Goal: Task Accomplishment & Management: Complete application form

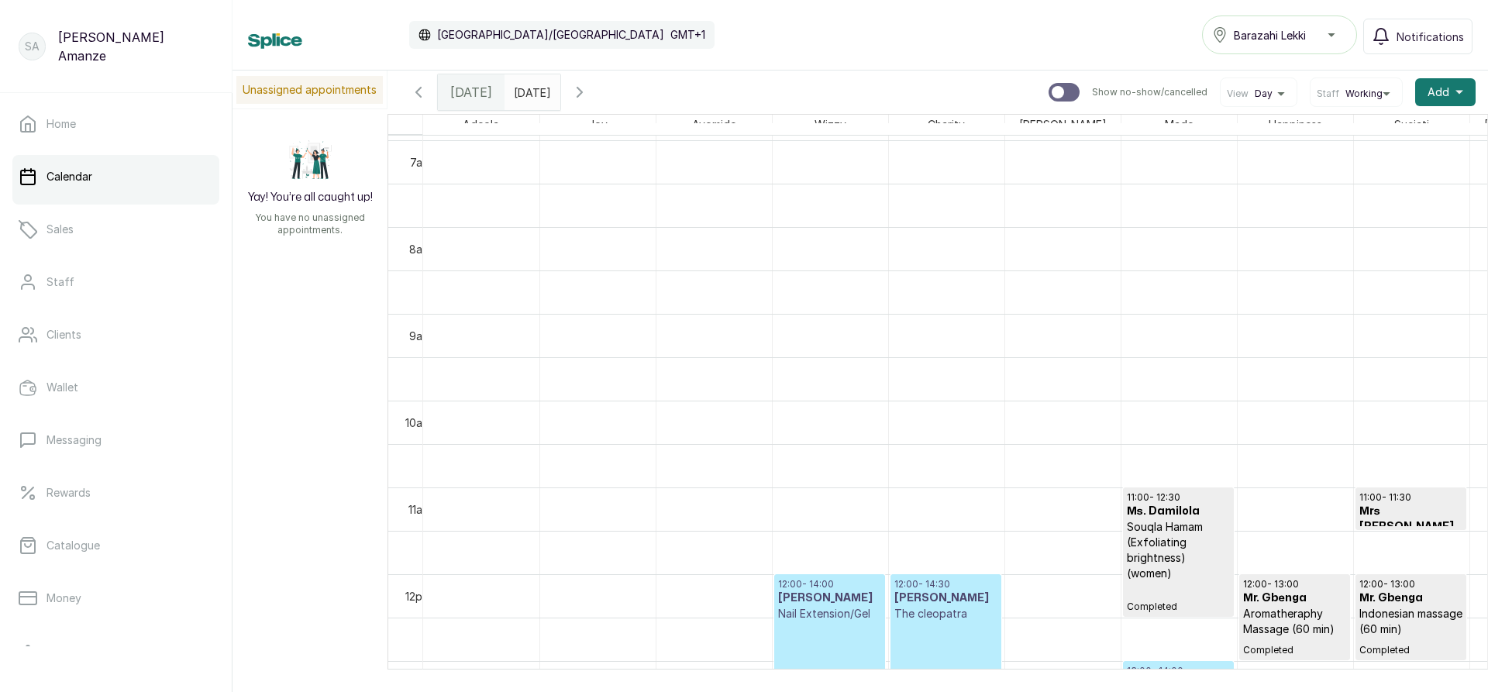
scroll to position [831, 0]
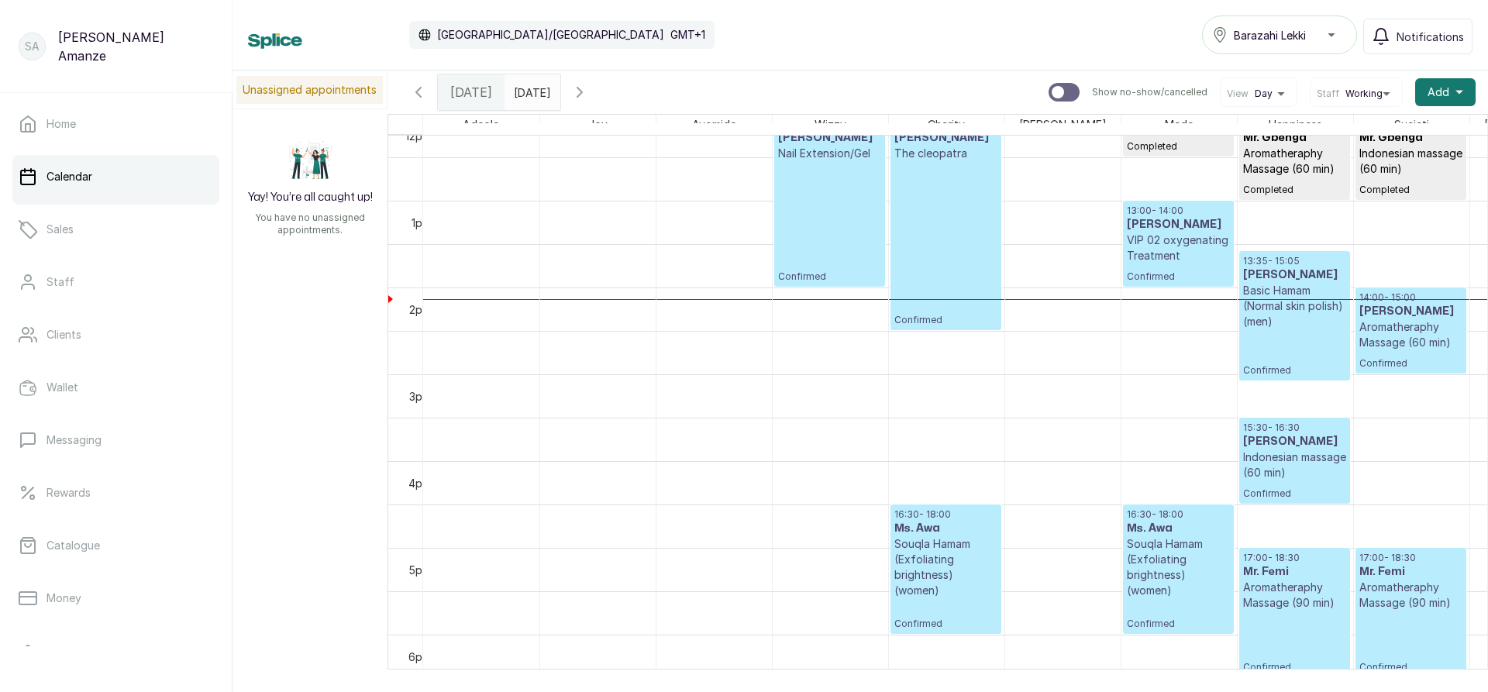
click at [830, 250] on p "Confirmed" at bounding box center [829, 222] width 103 height 122
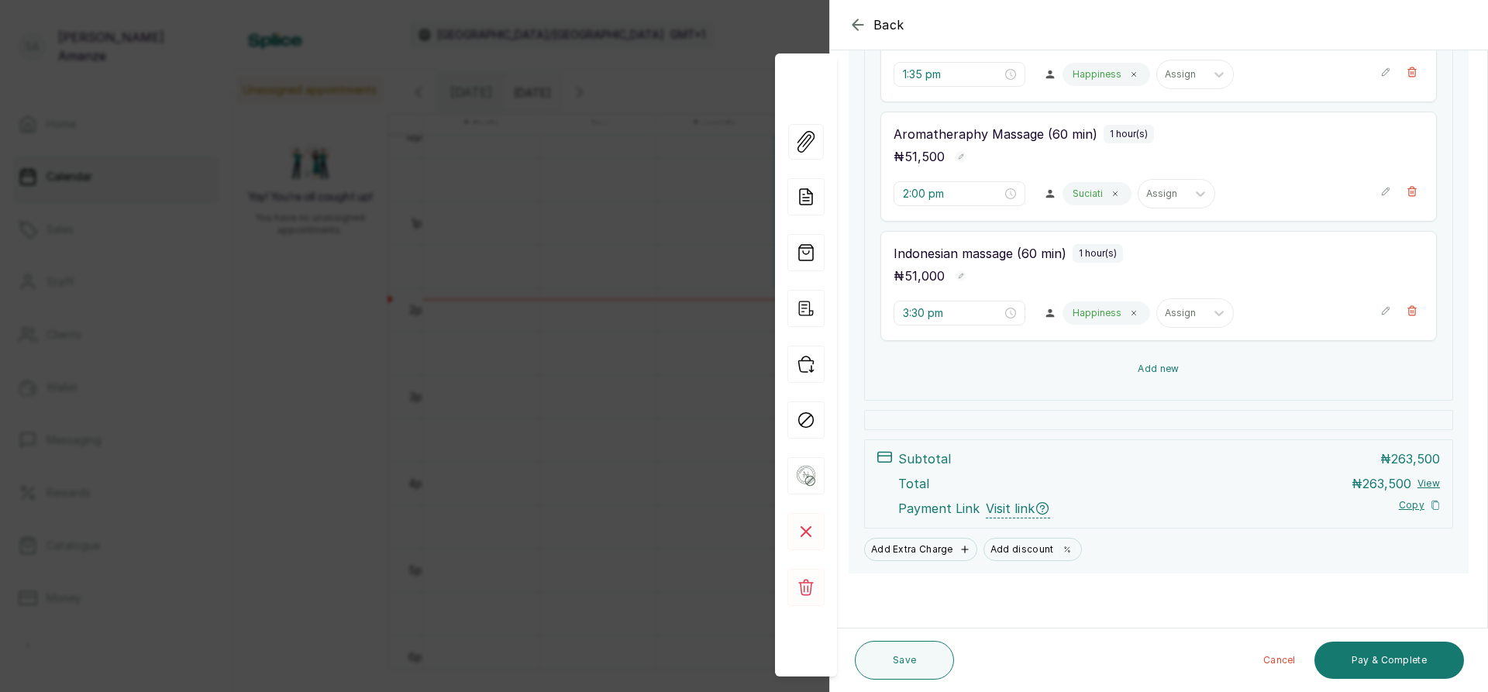
click at [1063, 359] on button "Add new" at bounding box center [1158, 368] width 556 height 37
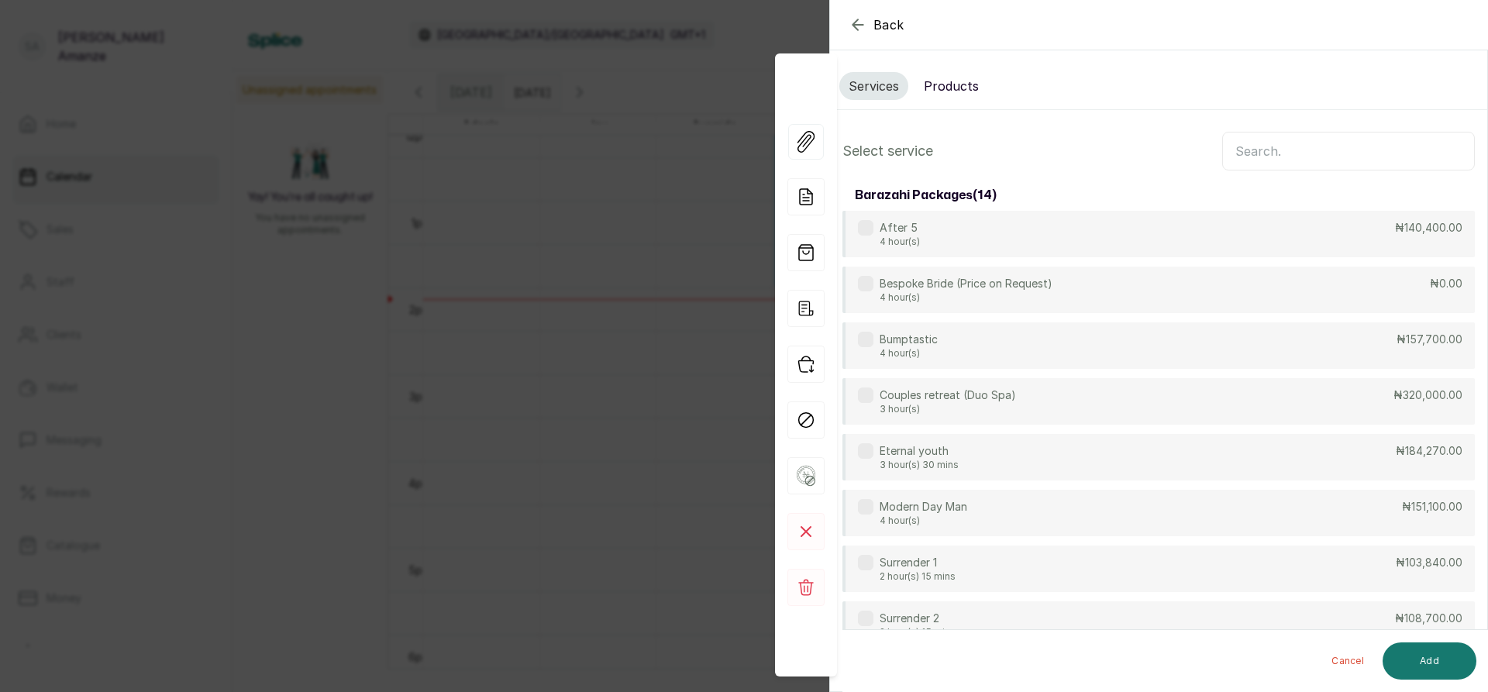
click at [1246, 157] on input "text" at bounding box center [1348, 151] width 253 height 39
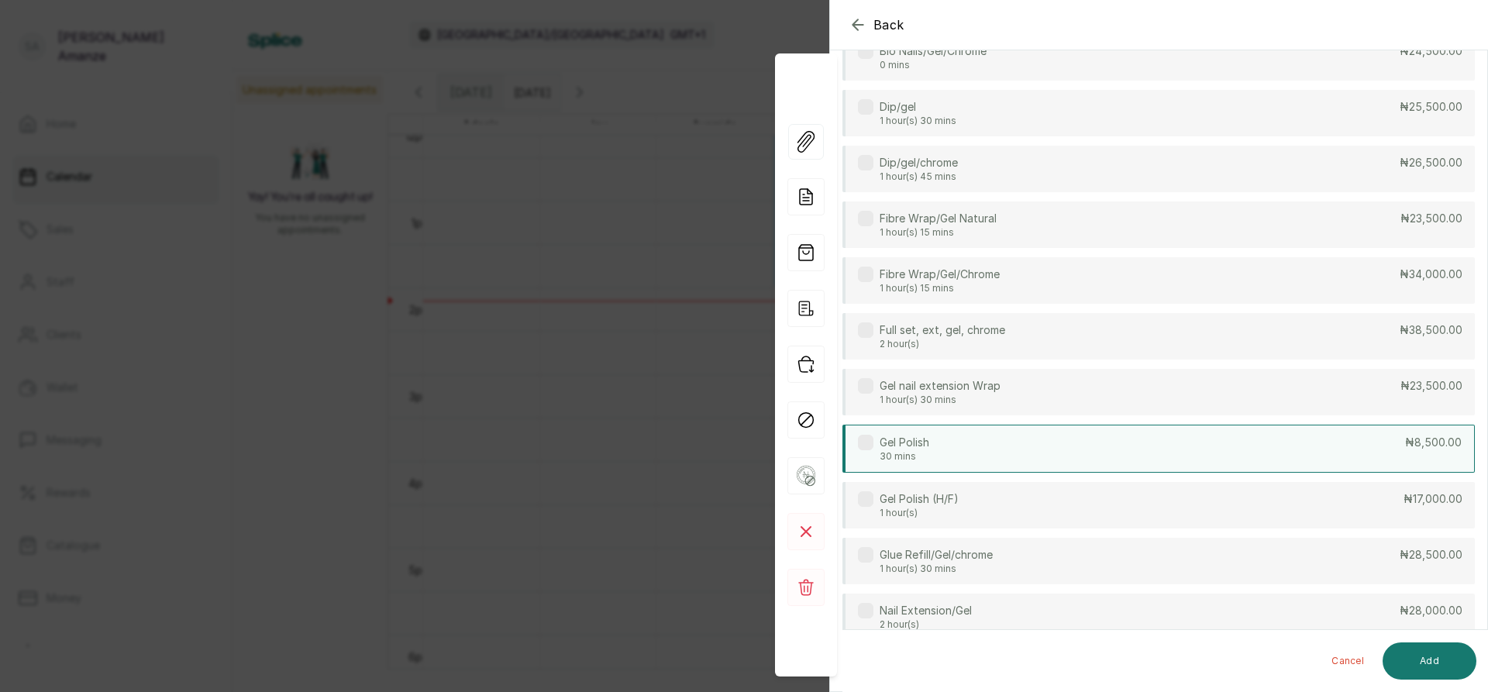
click at [1112, 466] on div "Gel Polish 30 mins ₦8,500.00" at bounding box center [1158, 449] width 632 height 48
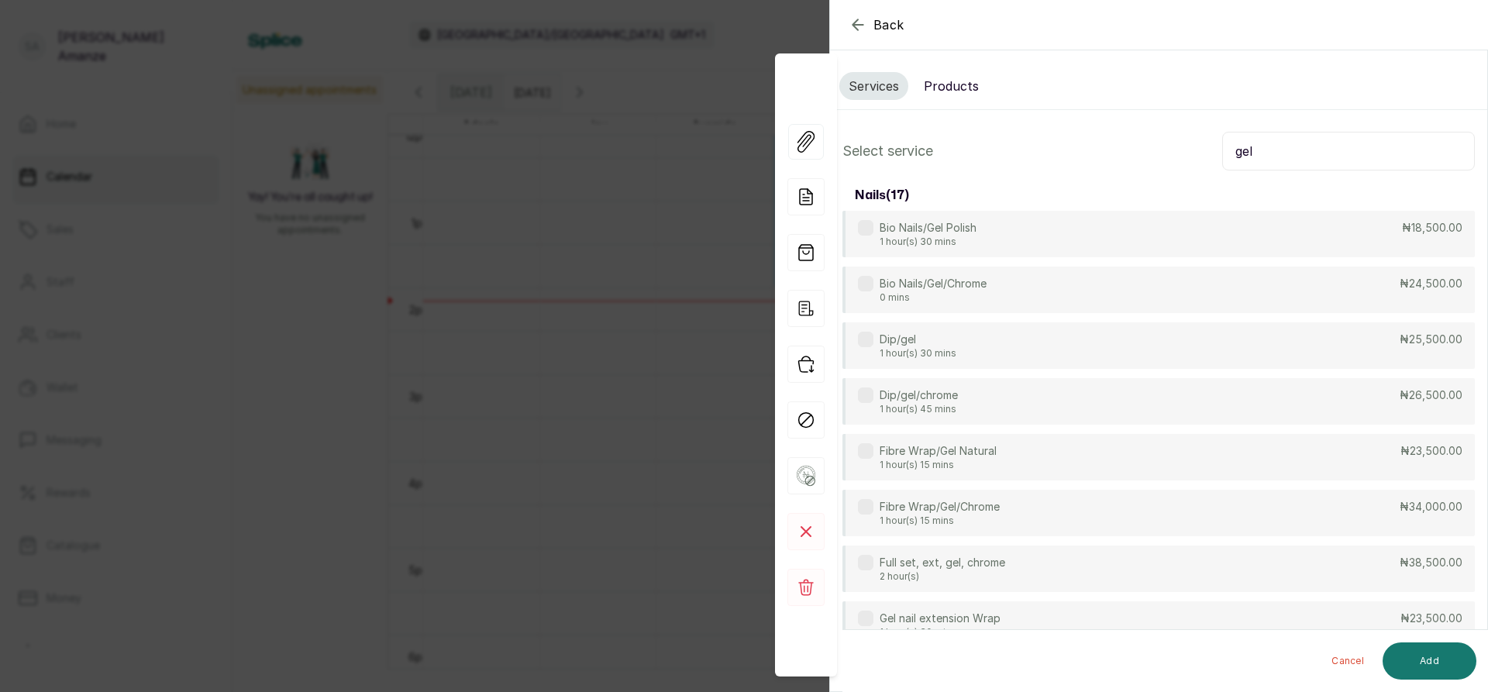
drag, startPoint x: 1278, startPoint y: 156, endPoint x: 1197, endPoint y: 164, distance: 81.7
click at [1197, 164] on div "Select service gel" at bounding box center [1158, 151] width 632 height 39
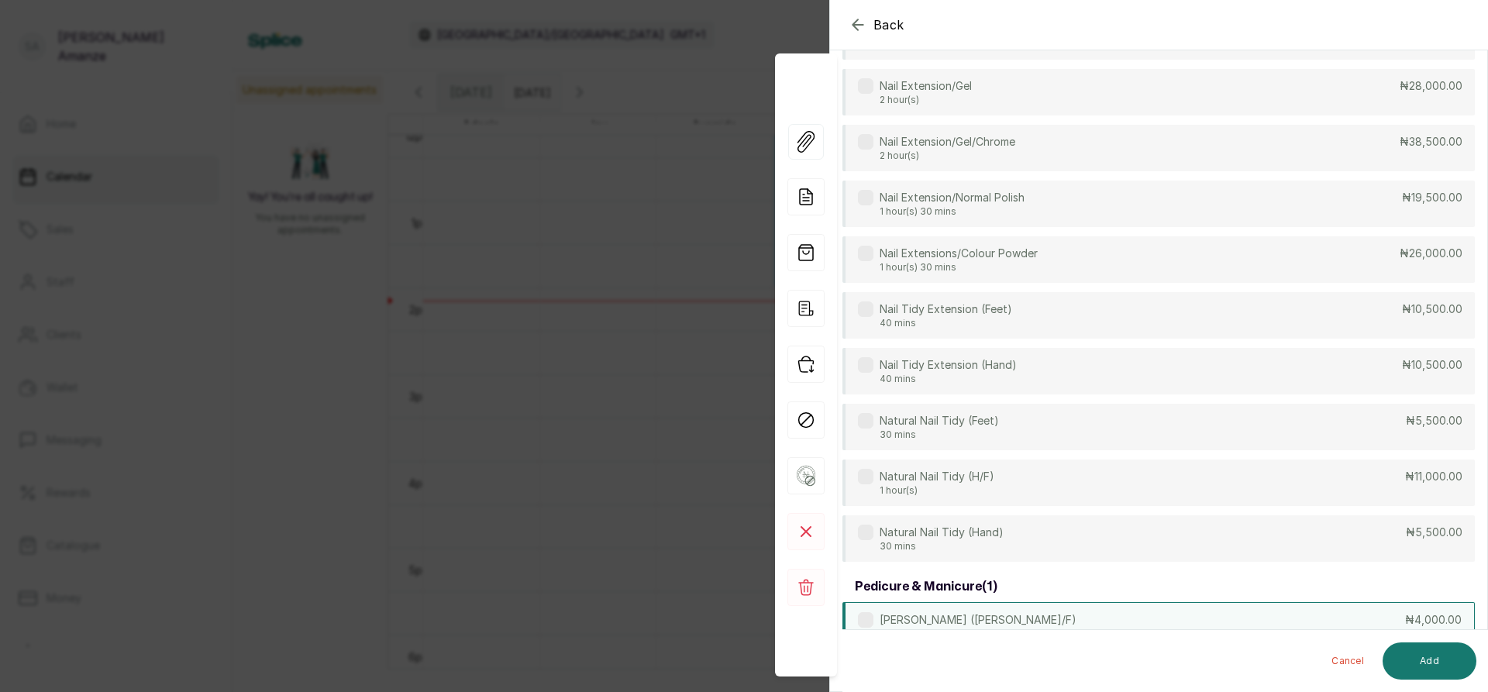
scroll to position [465, 0]
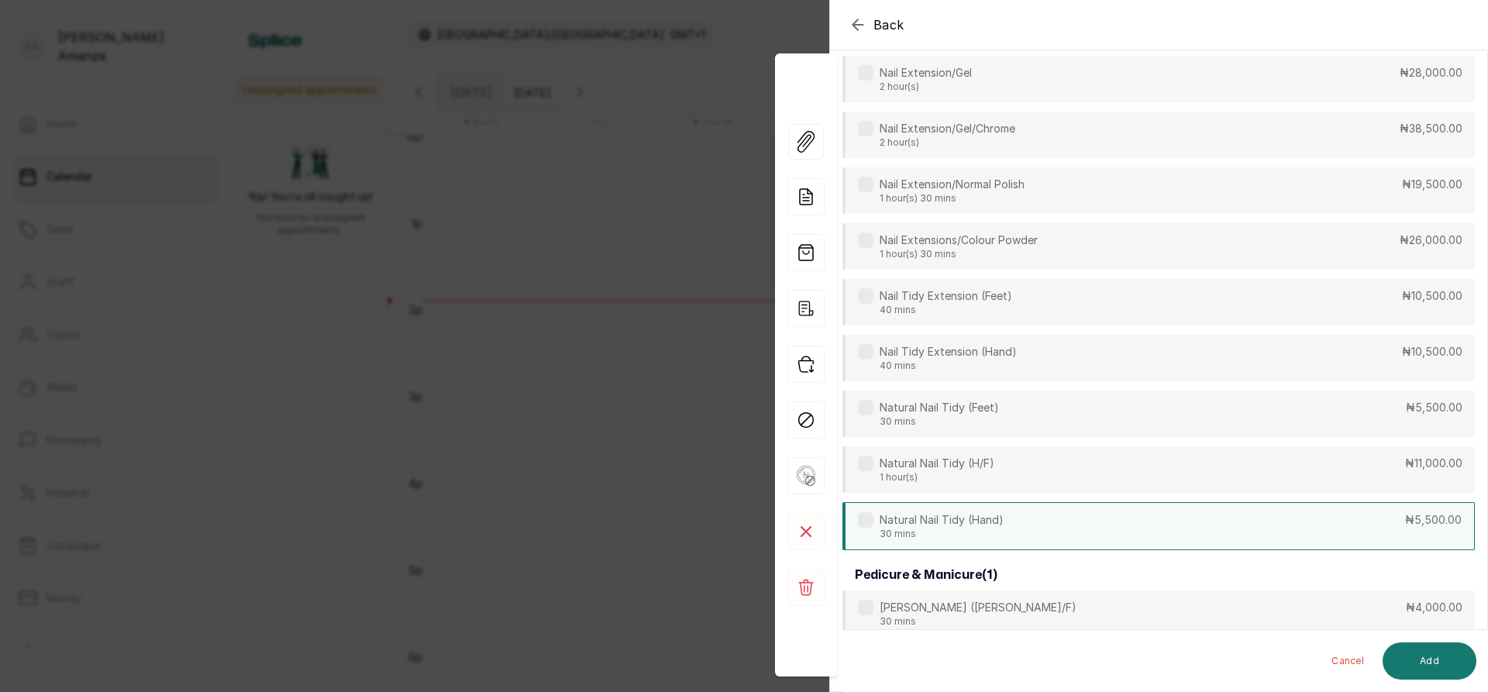
click at [1060, 536] on div "Natural Nail Tidy (Hand) 30 mins ₦5,500.00" at bounding box center [1158, 526] width 632 height 48
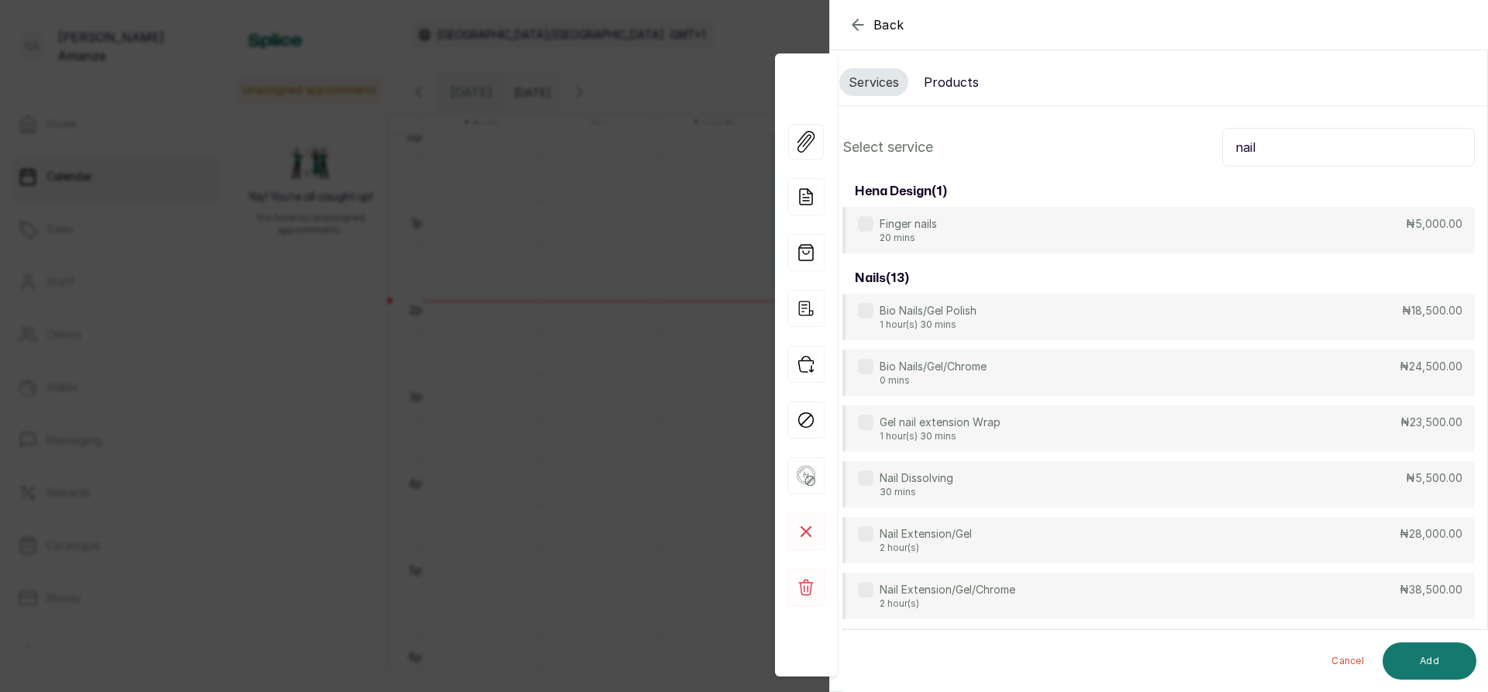
scroll to position [0, 0]
drag, startPoint x: 1252, startPoint y: 150, endPoint x: 1218, endPoint y: 157, distance: 34.8
click at [1222, 157] on input "nail" at bounding box center [1348, 151] width 253 height 39
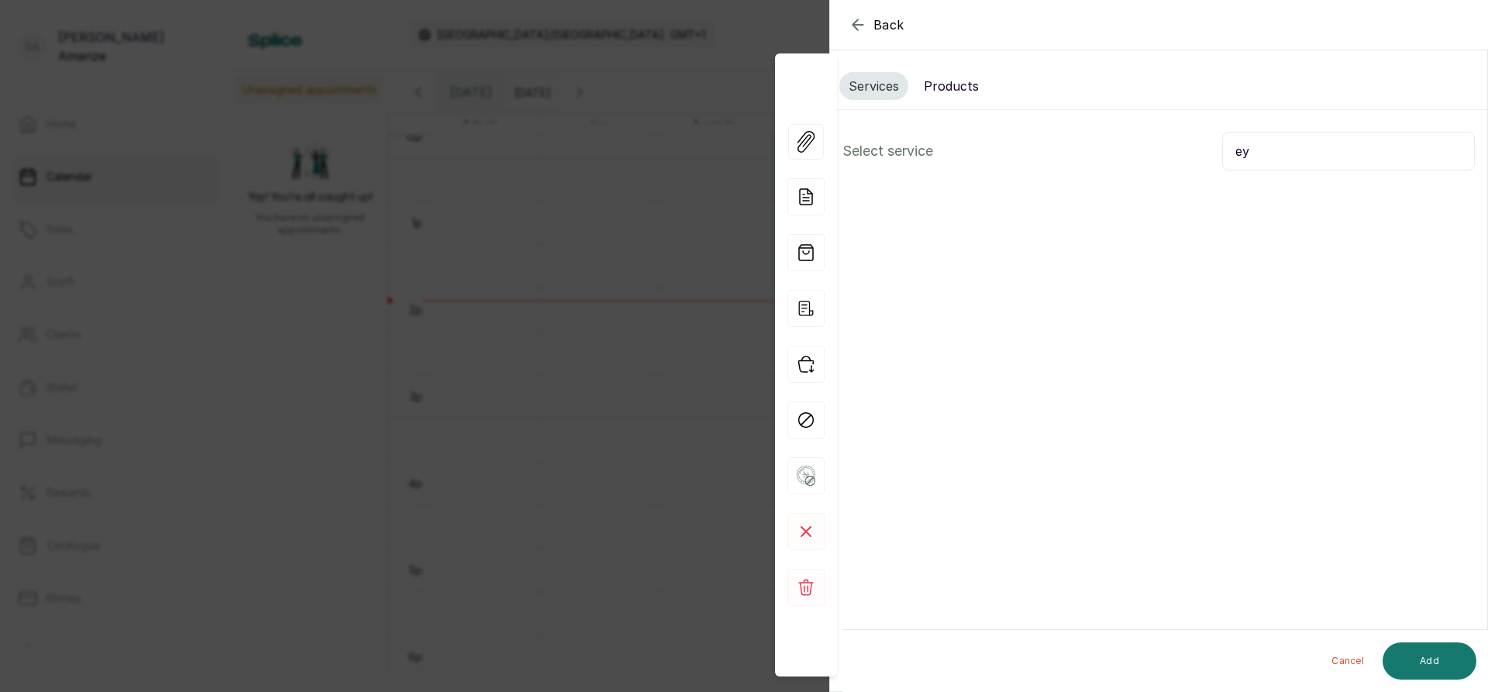
type input "e"
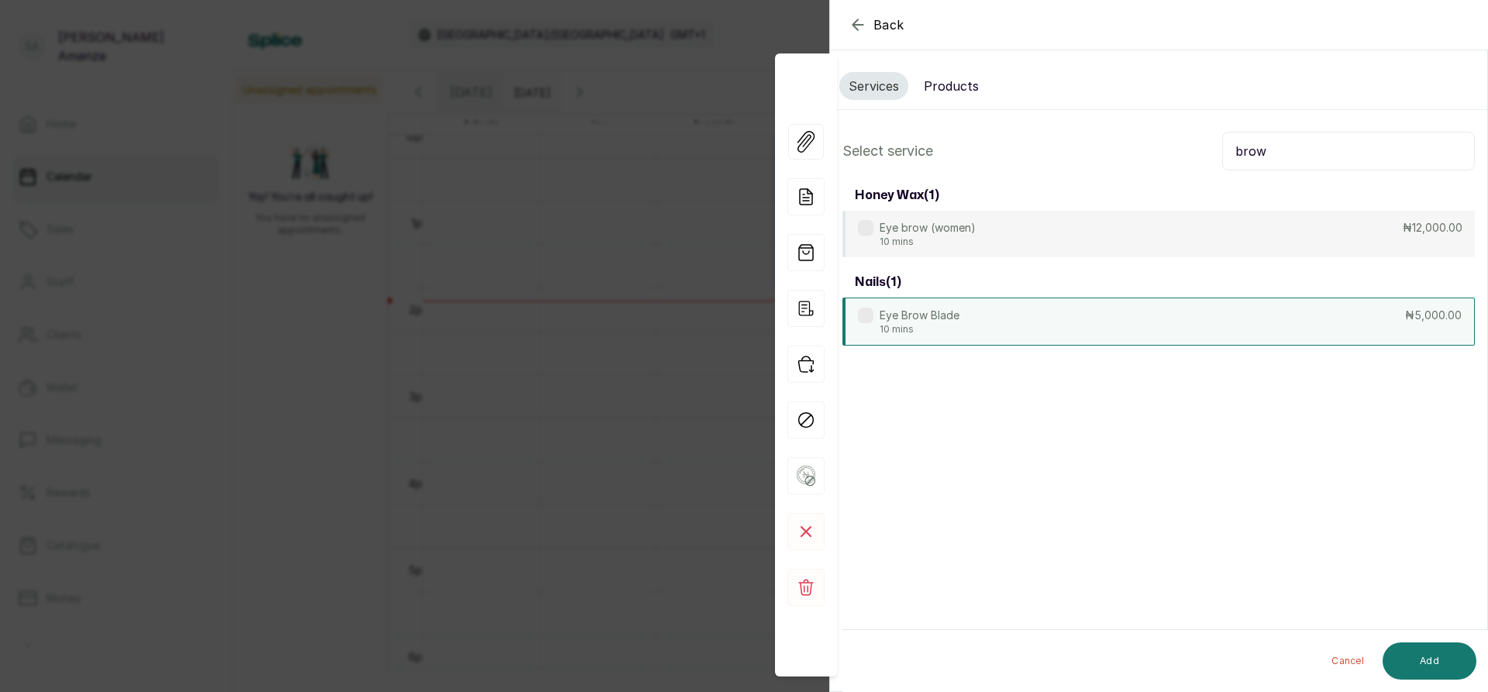
type input "brow"
drag, startPoint x: 960, startPoint y: 313, endPoint x: 1125, endPoint y: 352, distance: 169.6
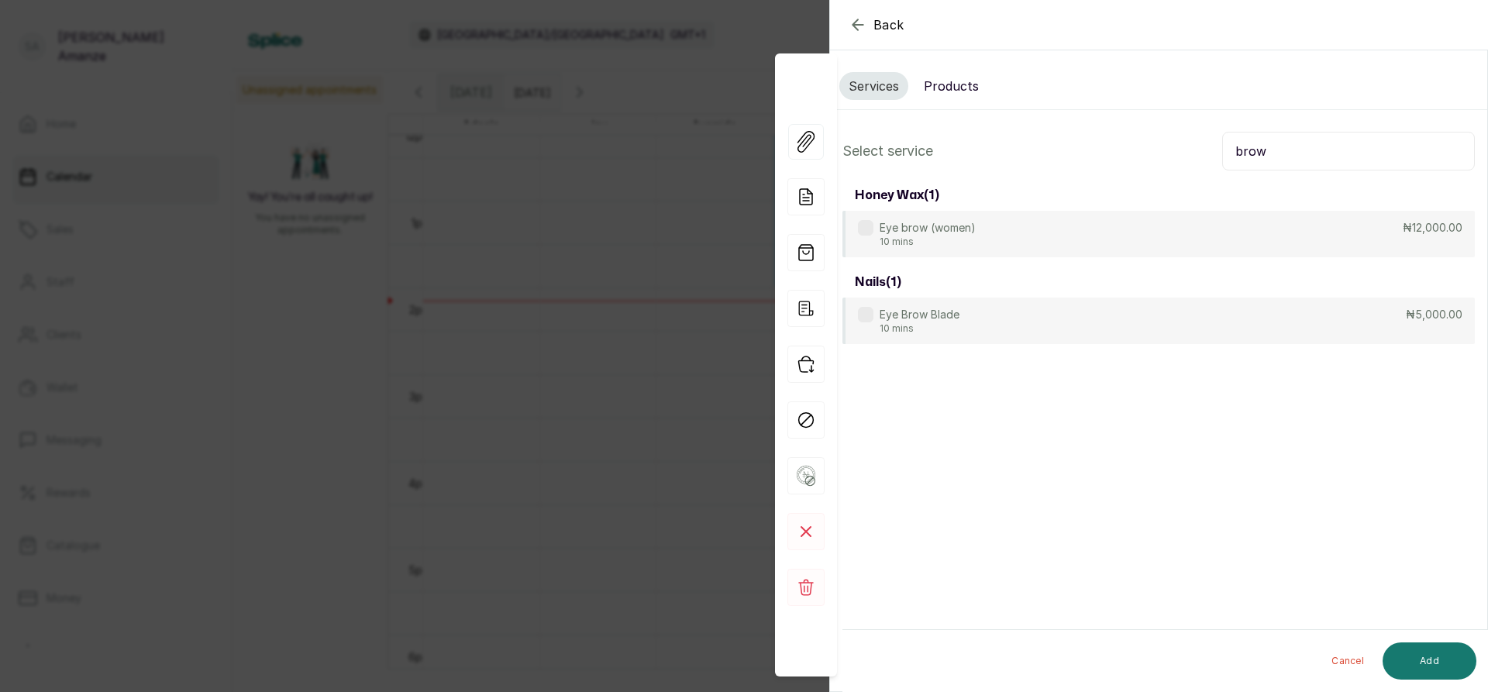
click at [960, 315] on div "Eye Brow Blade 10 mins ₦5,000.00" at bounding box center [1158, 321] width 632 height 47
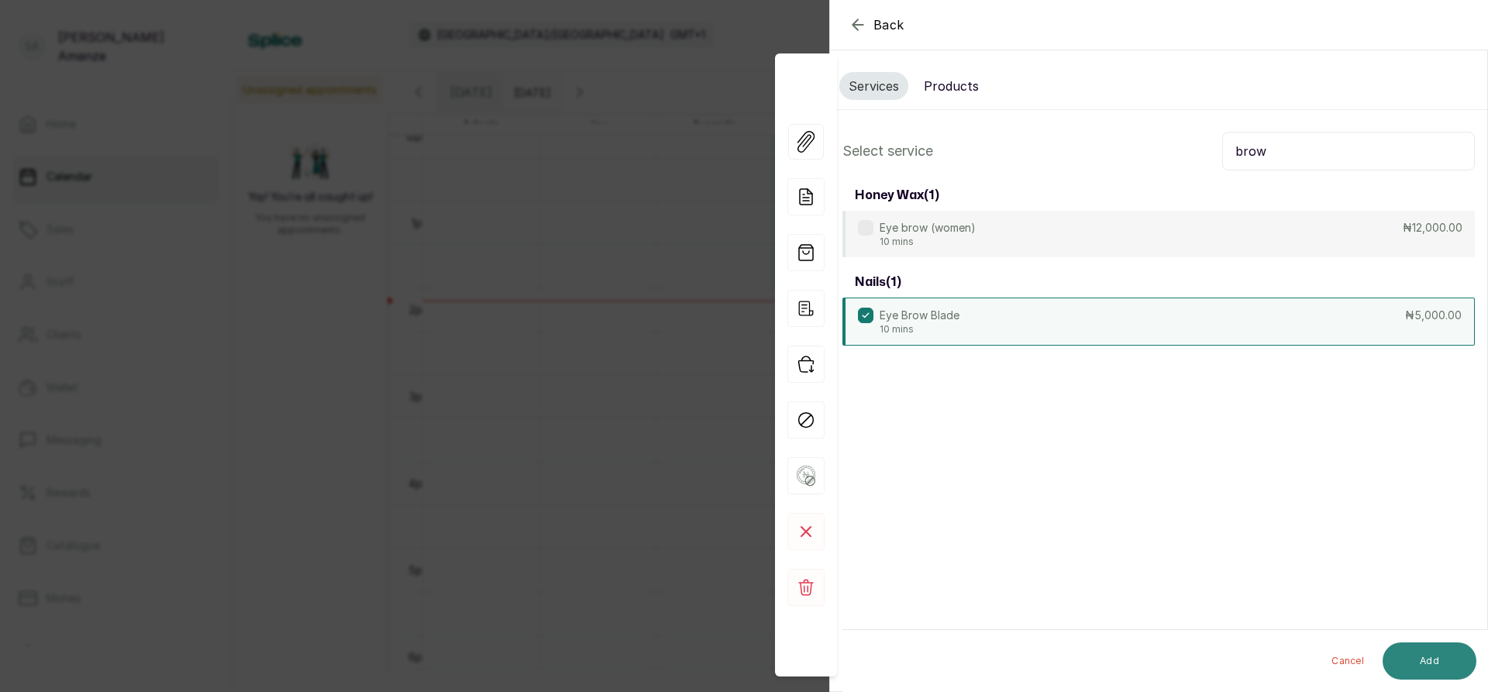
click at [1427, 656] on button "Add" at bounding box center [1430, 661] width 94 height 37
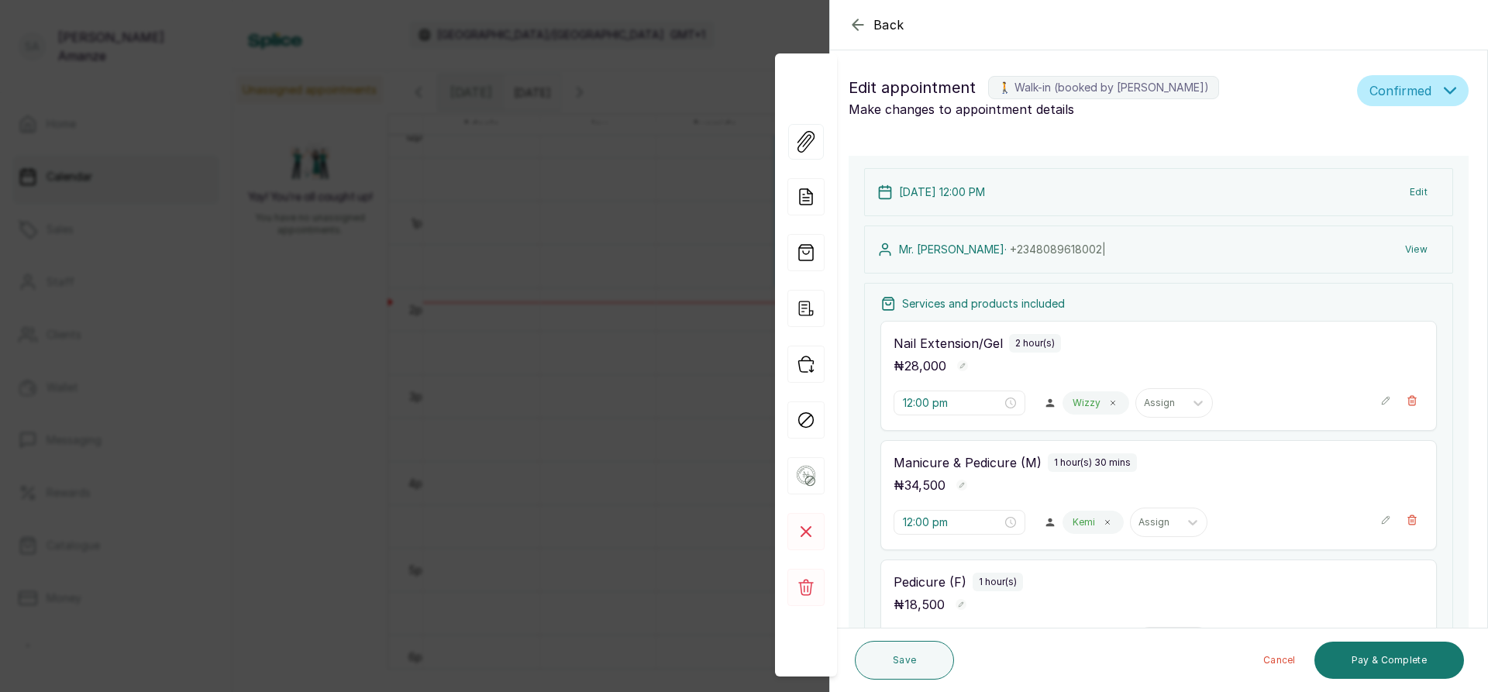
click at [1380, 523] on icon "button" at bounding box center [1385, 520] width 11 height 11
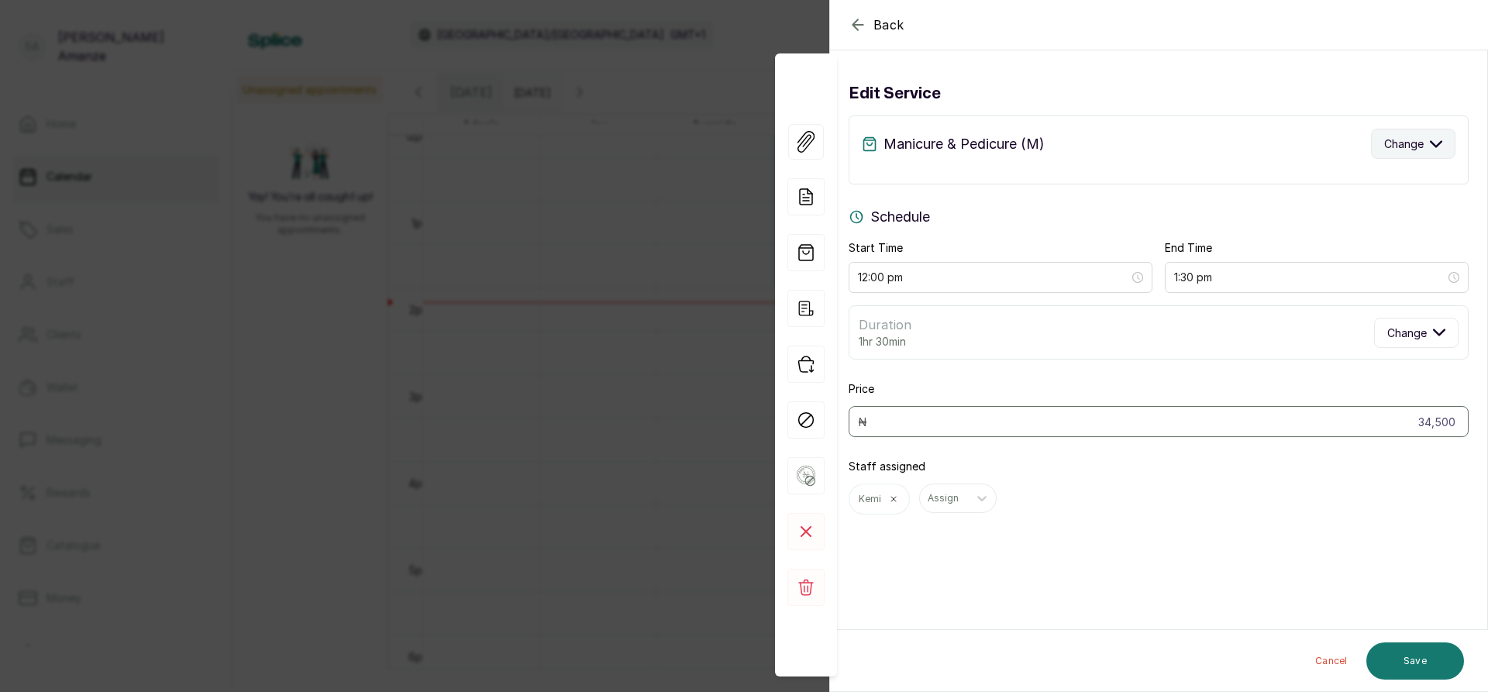
click at [1431, 141] on icon "button" at bounding box center [1436, 143] width 11 height 5
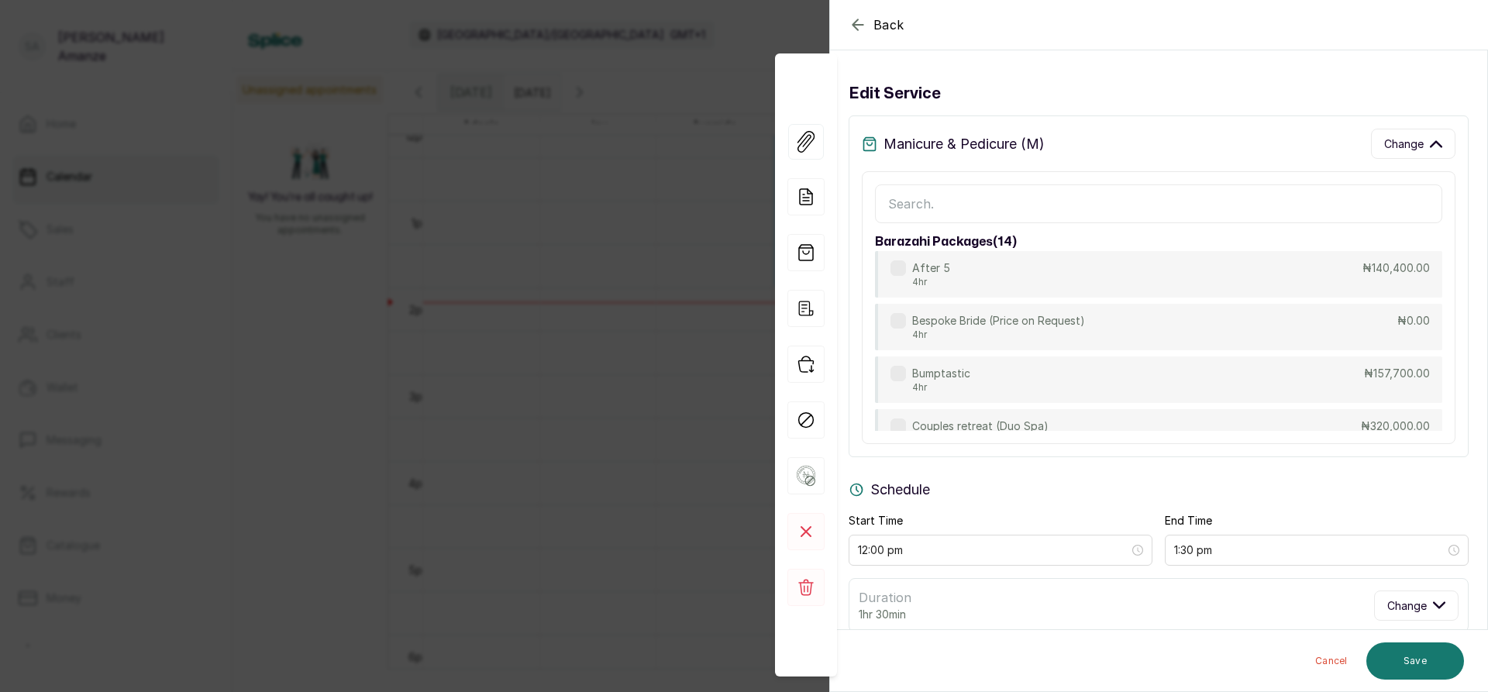
click at [980, 203] on input "text" at bounding box center [1158, 203] width 567 height 39
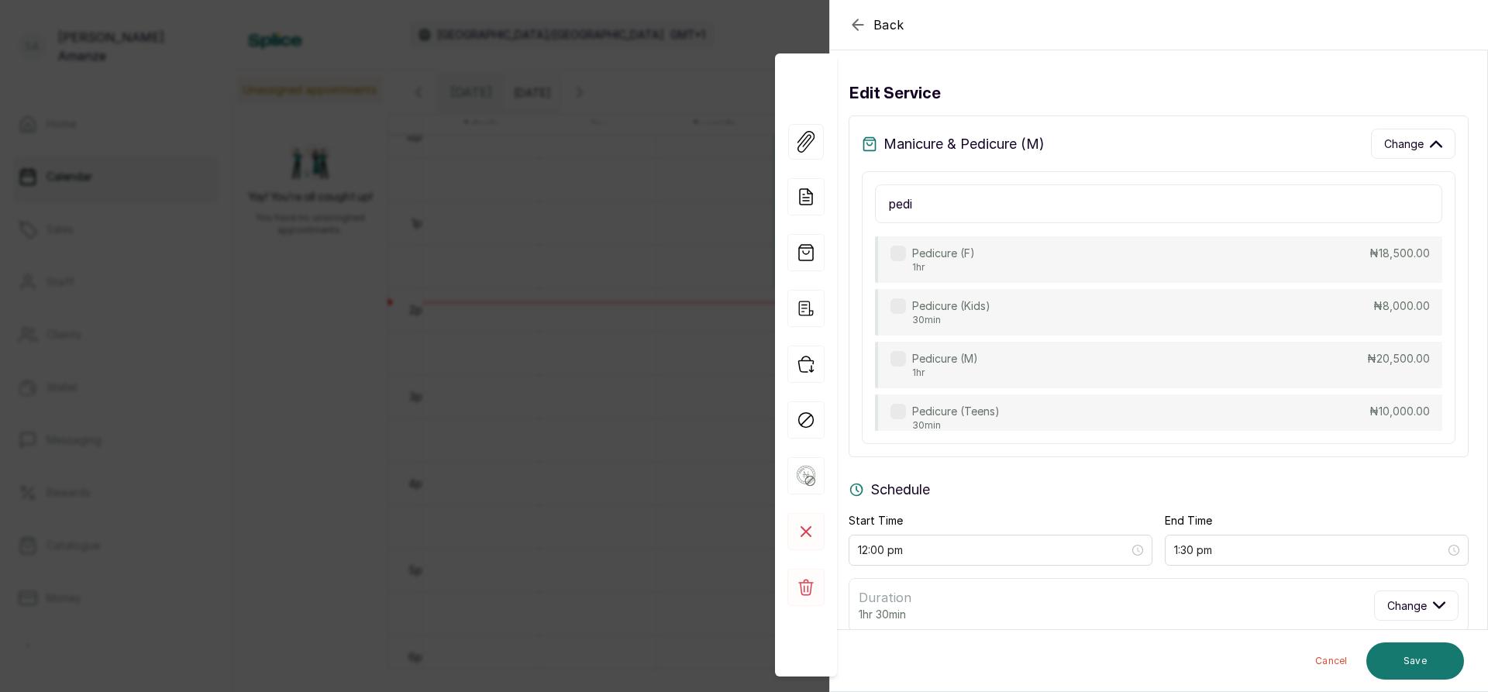
scroll to position [541, 0]
type input "pedi"
click at [980, 314] on div "Pedicure (M) 1hr ₦20,500.00" at bounding box center [1158, 315] width 567 height 48
type input "1:00 pm"
type input "20,500"
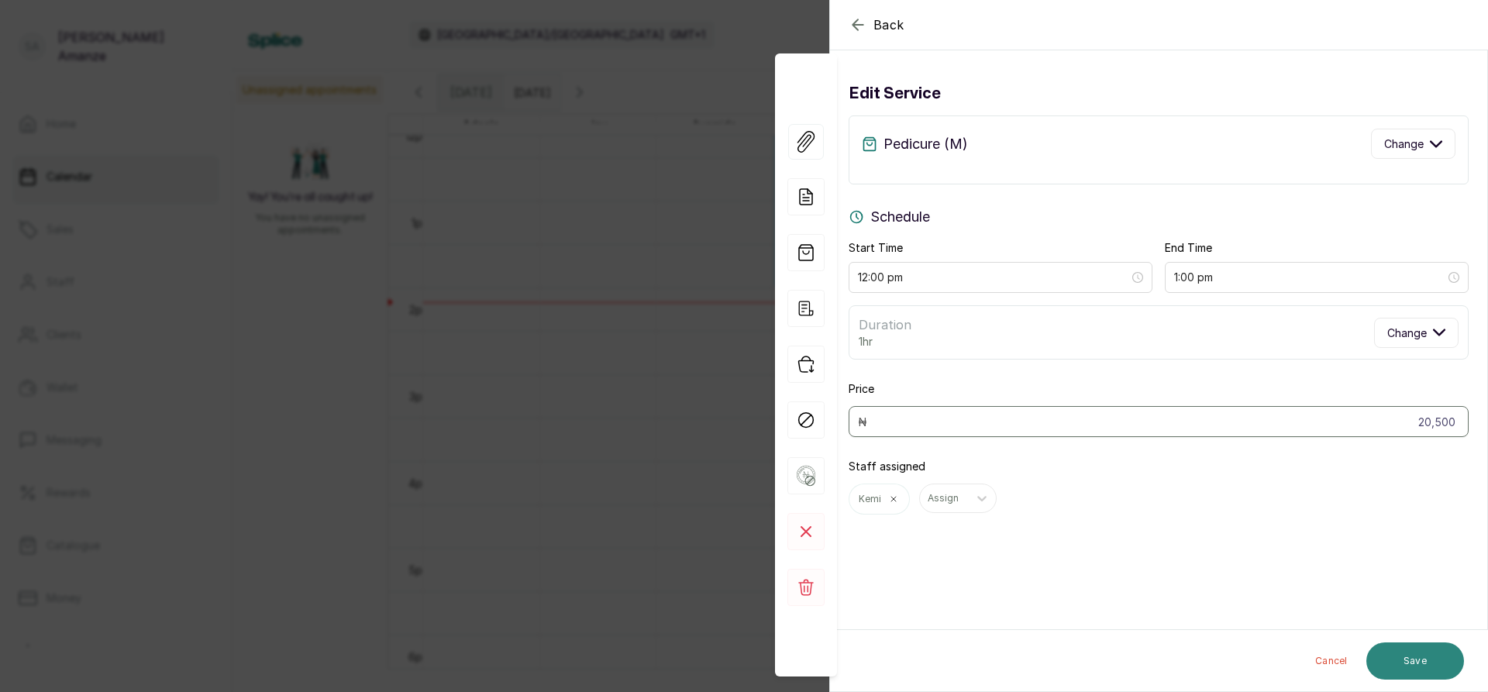
click at [1437, 655] on button "Save" at bounding box center [1415, 661] width 98 height 37
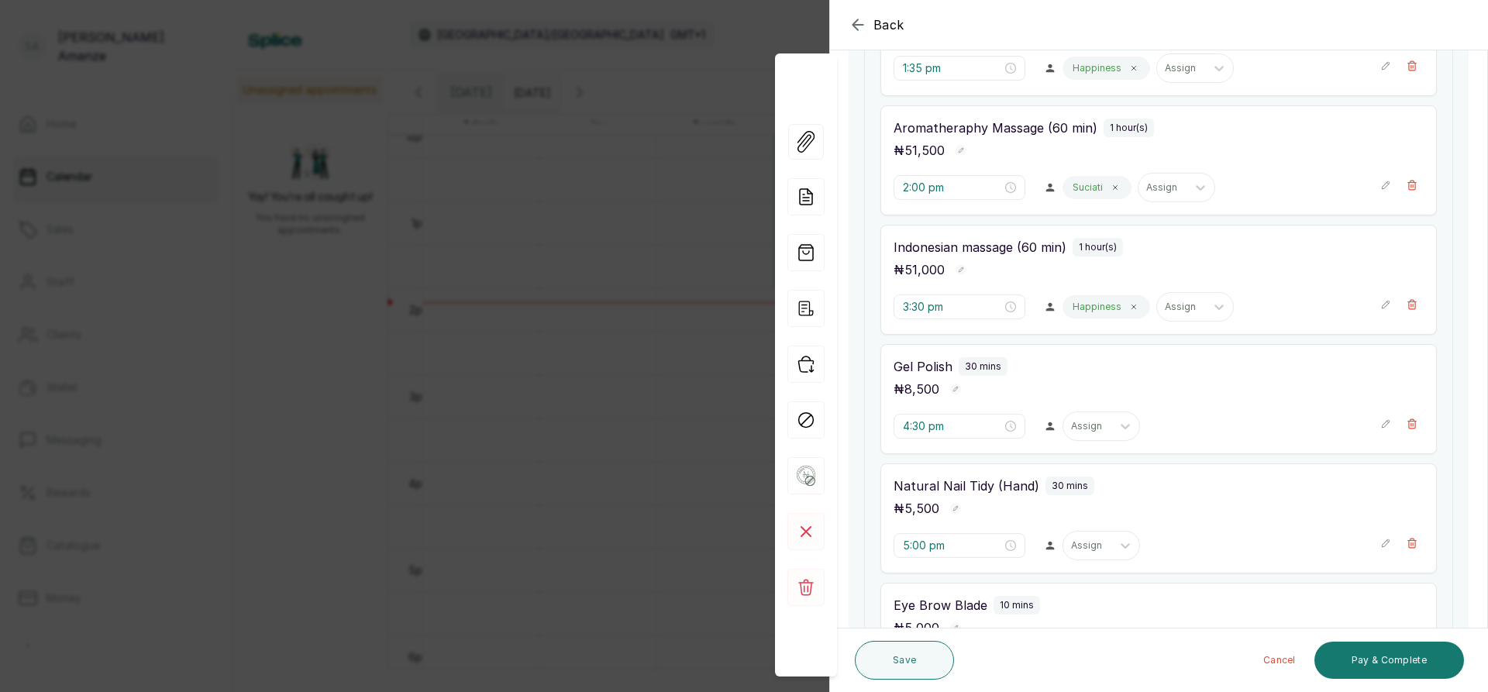
scroll to position [698, 0]
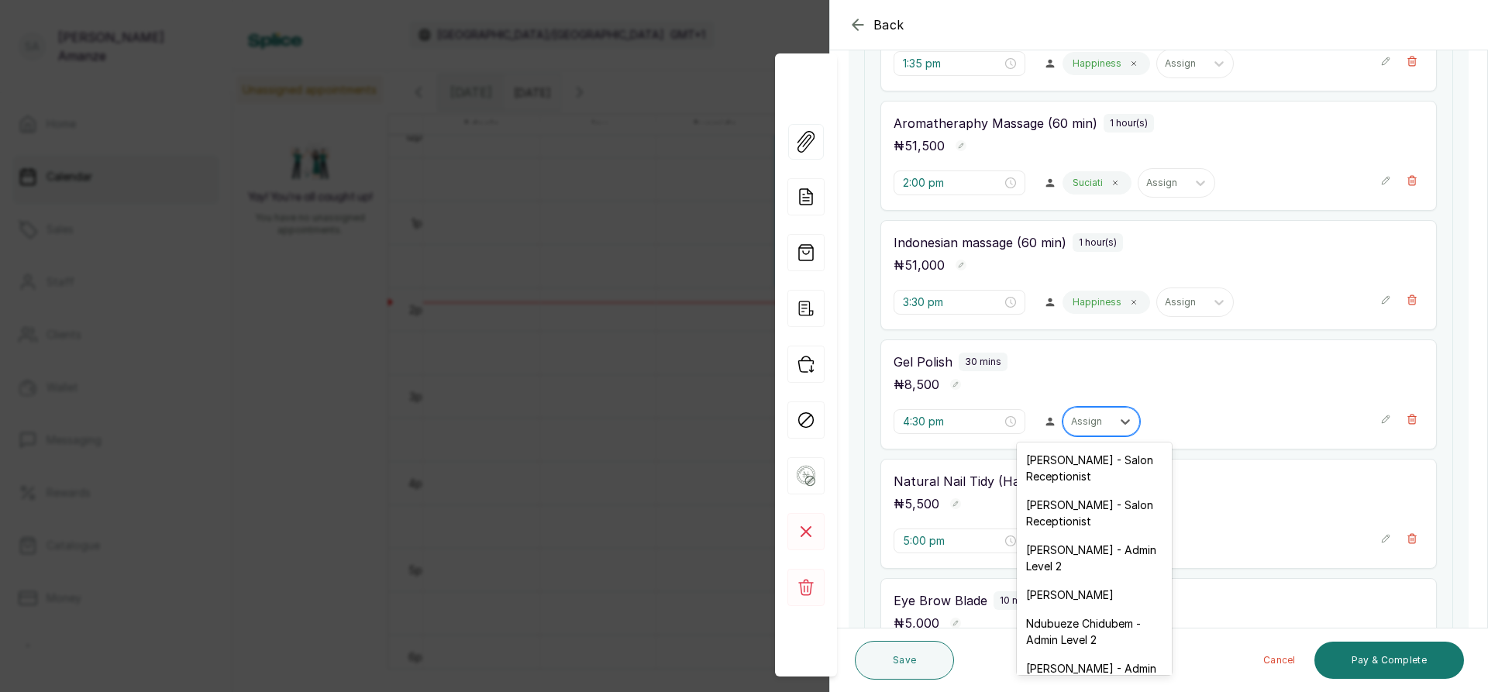
click at [1071, 423] on div at bounding box center [1087, 422] width 33 height 14
type input "k"
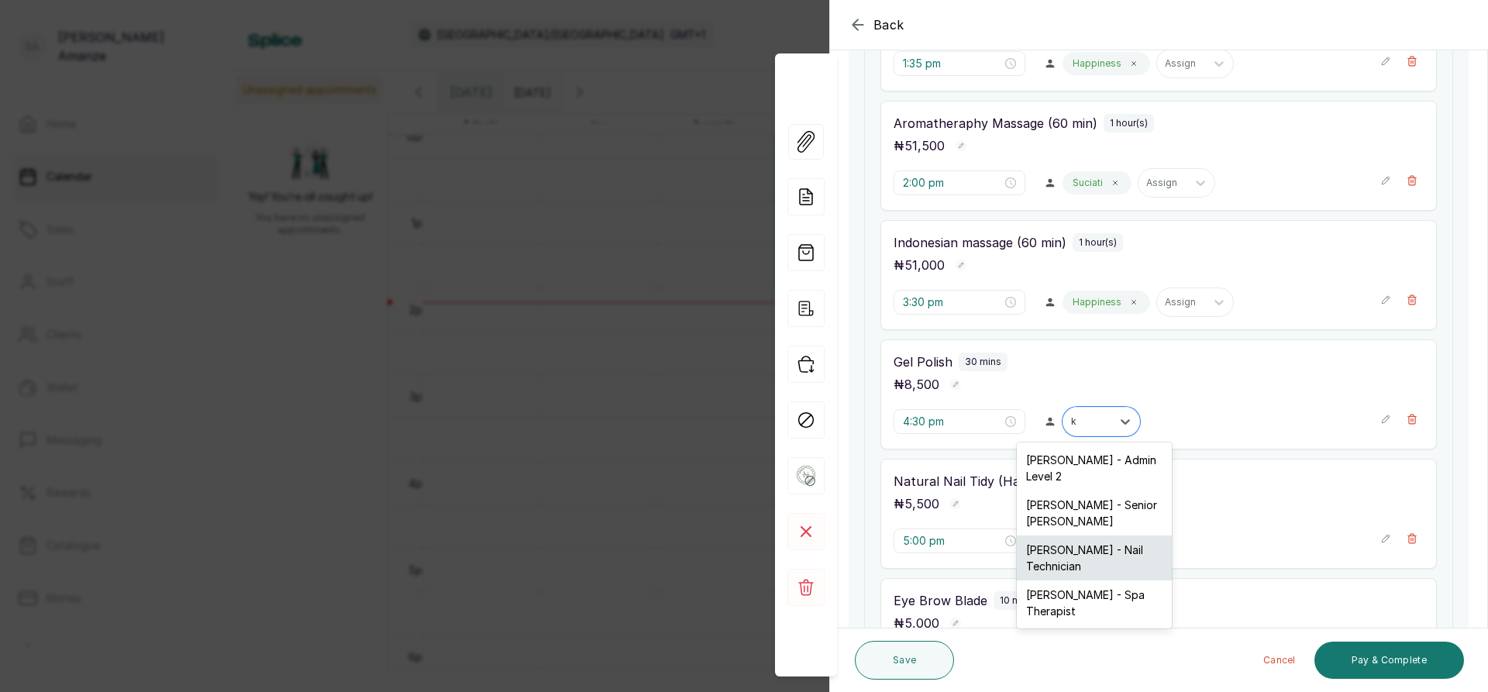
click at [1061, 550] on div "[PERSON_NAME] - Nail Technician" at bounding box center [1094, 558] width 155 height 45
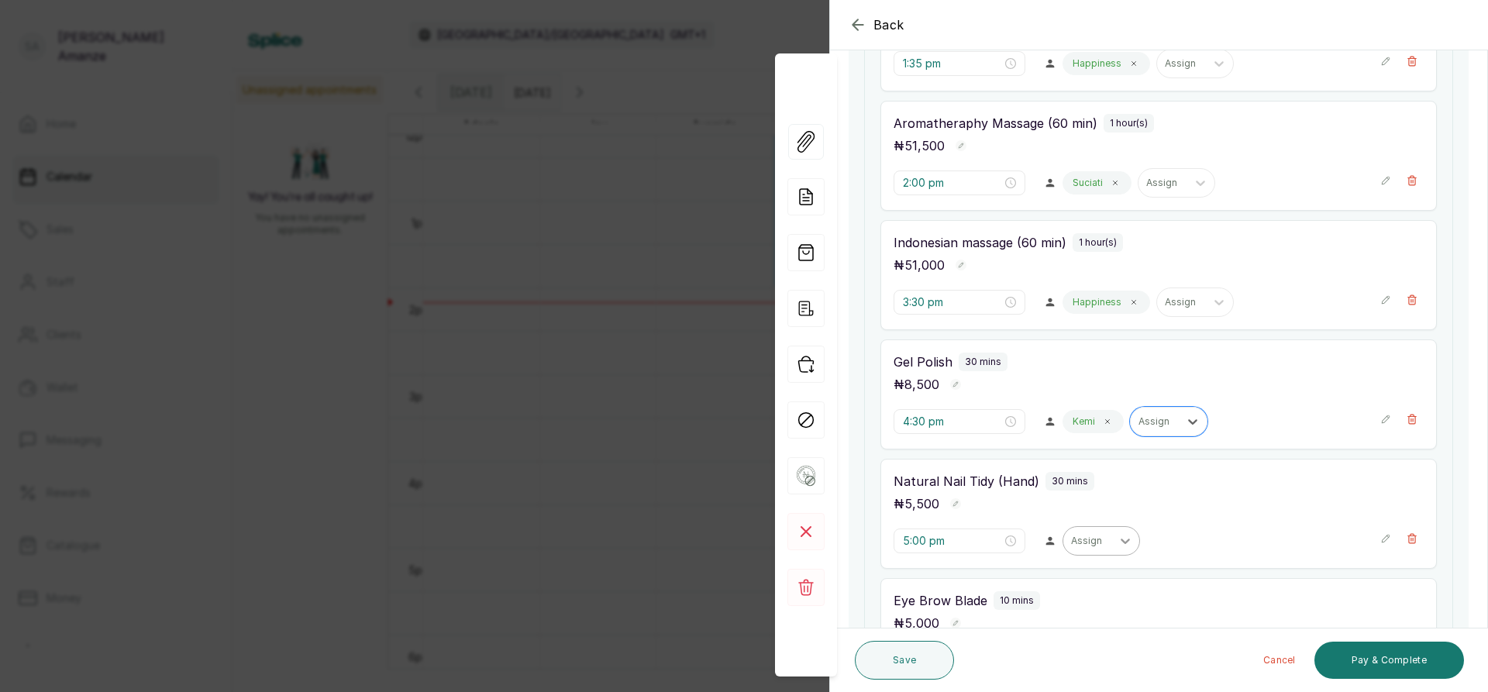
click at [1111, 527] on div at bounding box center [1125, 541] width 28 height 28
type input "ke"
click at [1092, 582] on div "[PERSON_NAME] - Nail Technician" at bounding box center [1094, 587] width 155 height 45
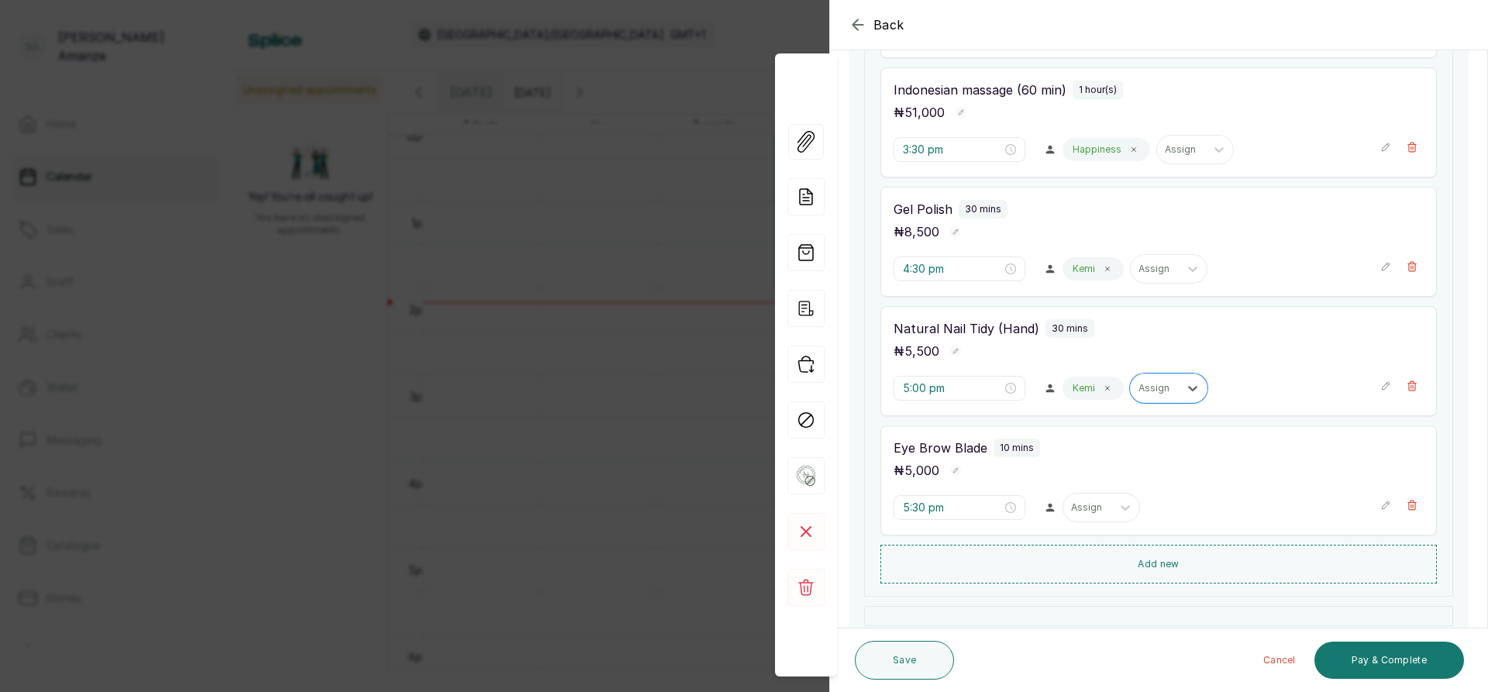
scroll to position [853, 0]
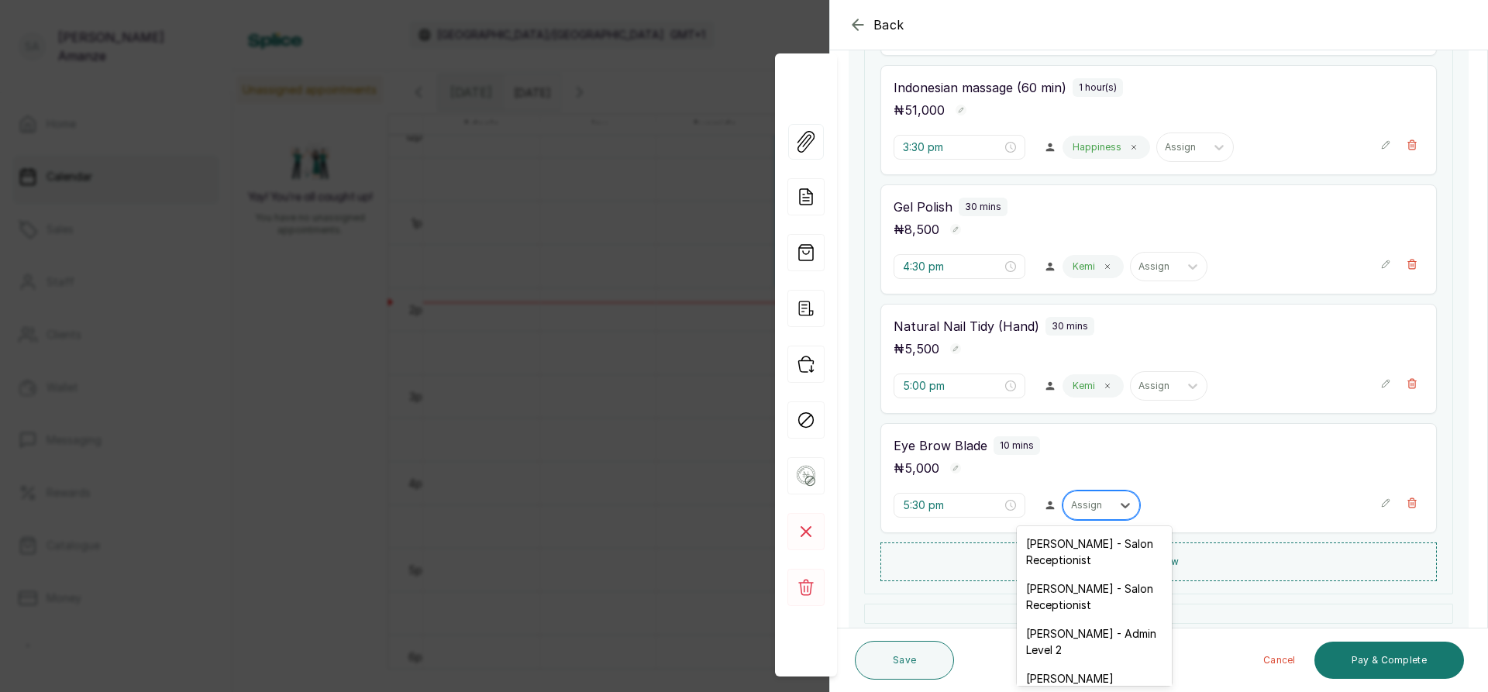
click at [1102, 505] on div "Assign" at bounding box center [1087, 505] width 48 height 20
type input "wi"
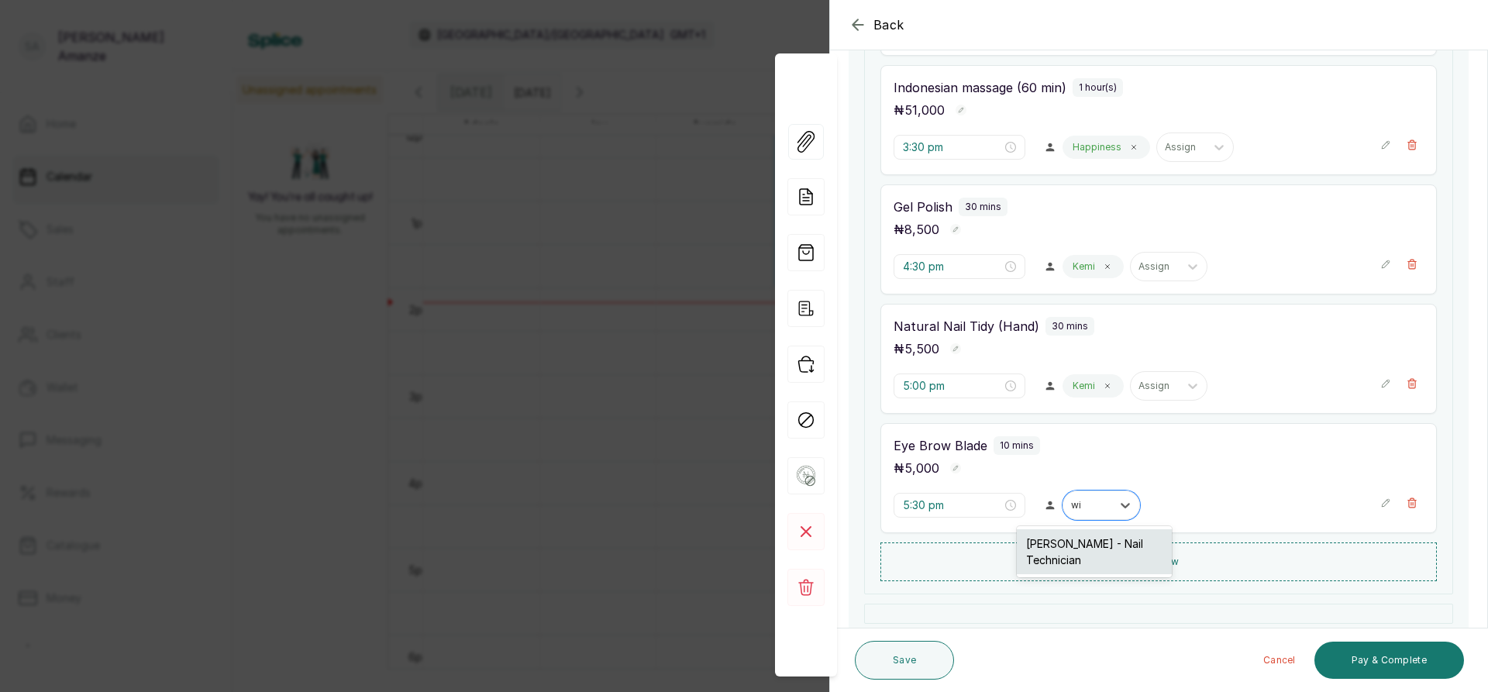
click at [1058, 547] on div "[PERSON_NAME] - Nail Technician" at bounding box center [1094, 551] width 155 height 45
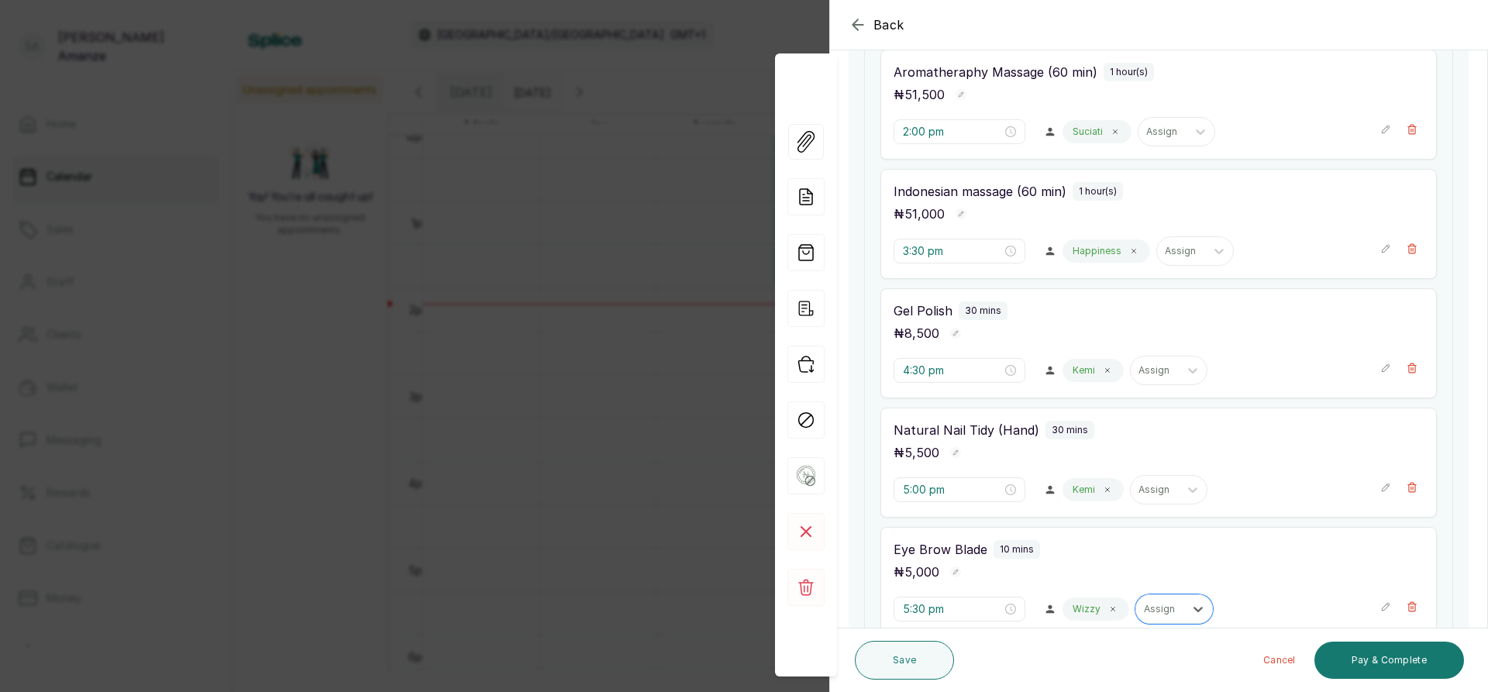
scroll to position [775, 0]
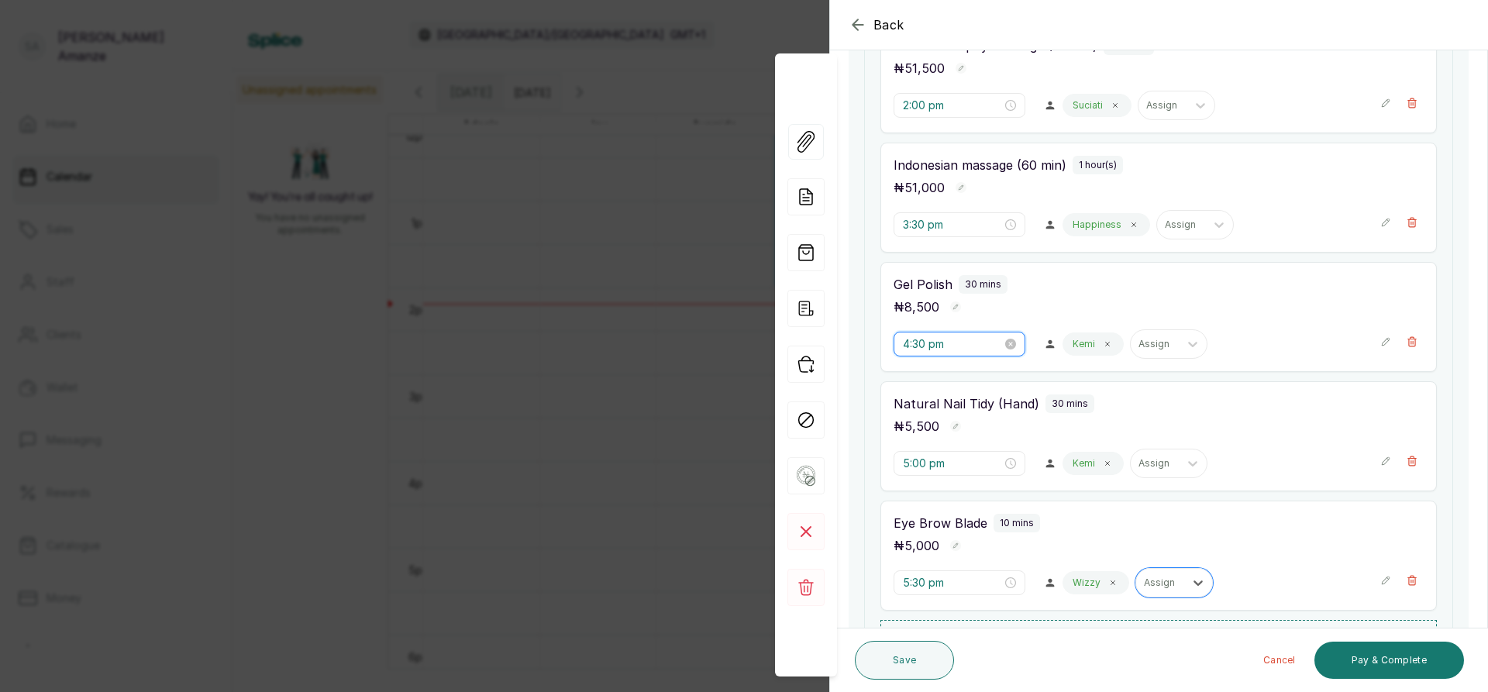
click at [919, 343] on input "4:30 pm" at bounding box center [952, 344] width 99 height 17
click at [919, 343] on input "4:30 pm" at bounding box center [951, 344] width 99 height 17
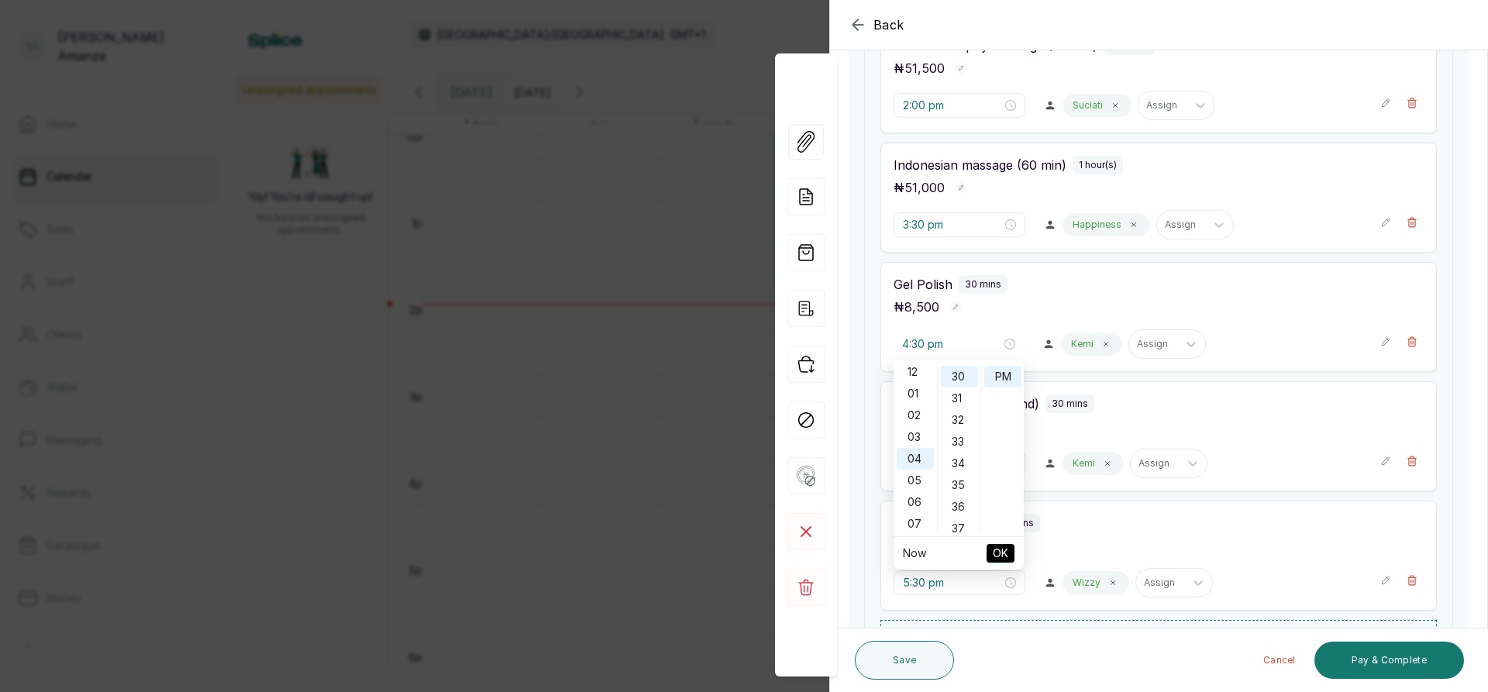
scroll to position [0, 0]
click at [915, 387] on div "01" at bounding box center [915, 390] width 37 height 22
click at [966, 375] on div "00" at bounding box center [959, 377] width 37 height 22
click at [961, 381] on div "00" at bounding box center [959, 377] width 37 height 22
type input "1:00 pm"
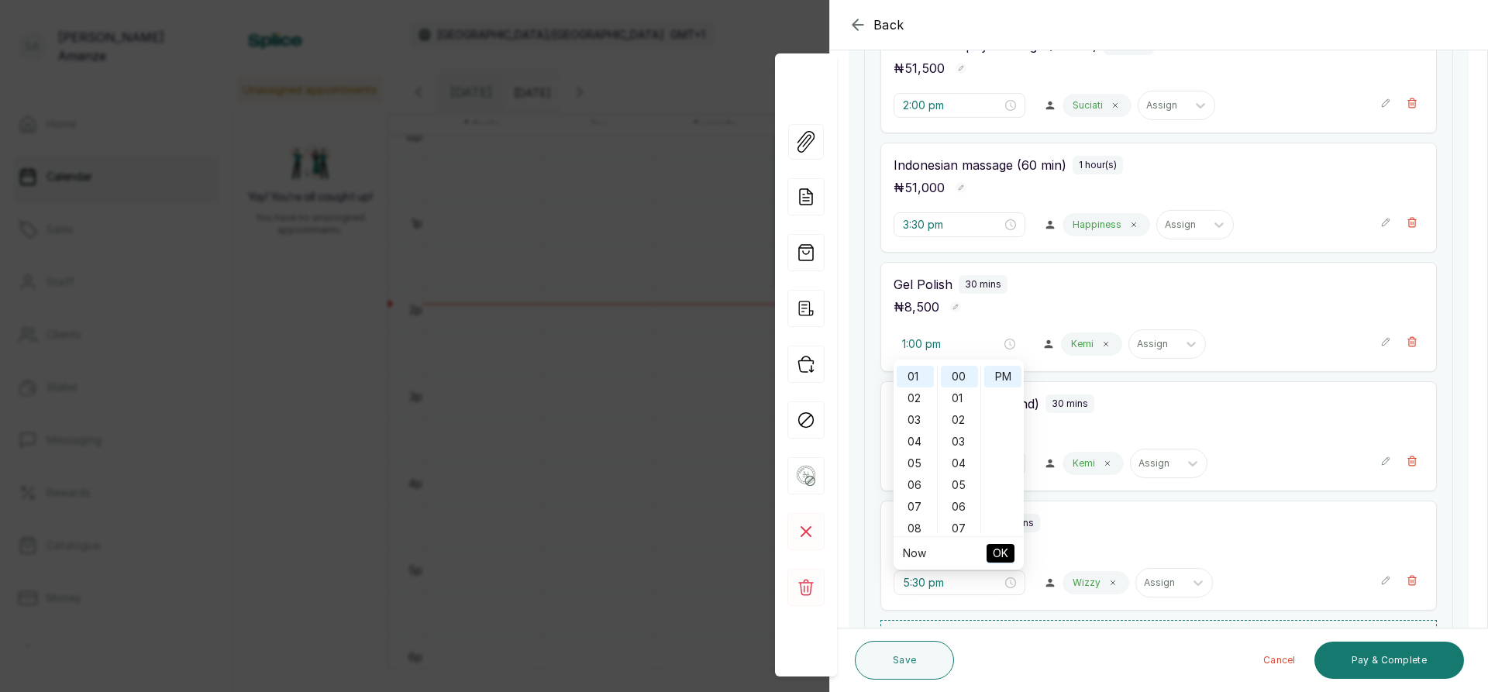
click at [1007, 551] on span "OK" at bounding box center [1001, 553] width 16 height 29
type input "1:00 pm"
type input "1:35 pm"
type input "2:00 pm"
type input "3:30 pm"
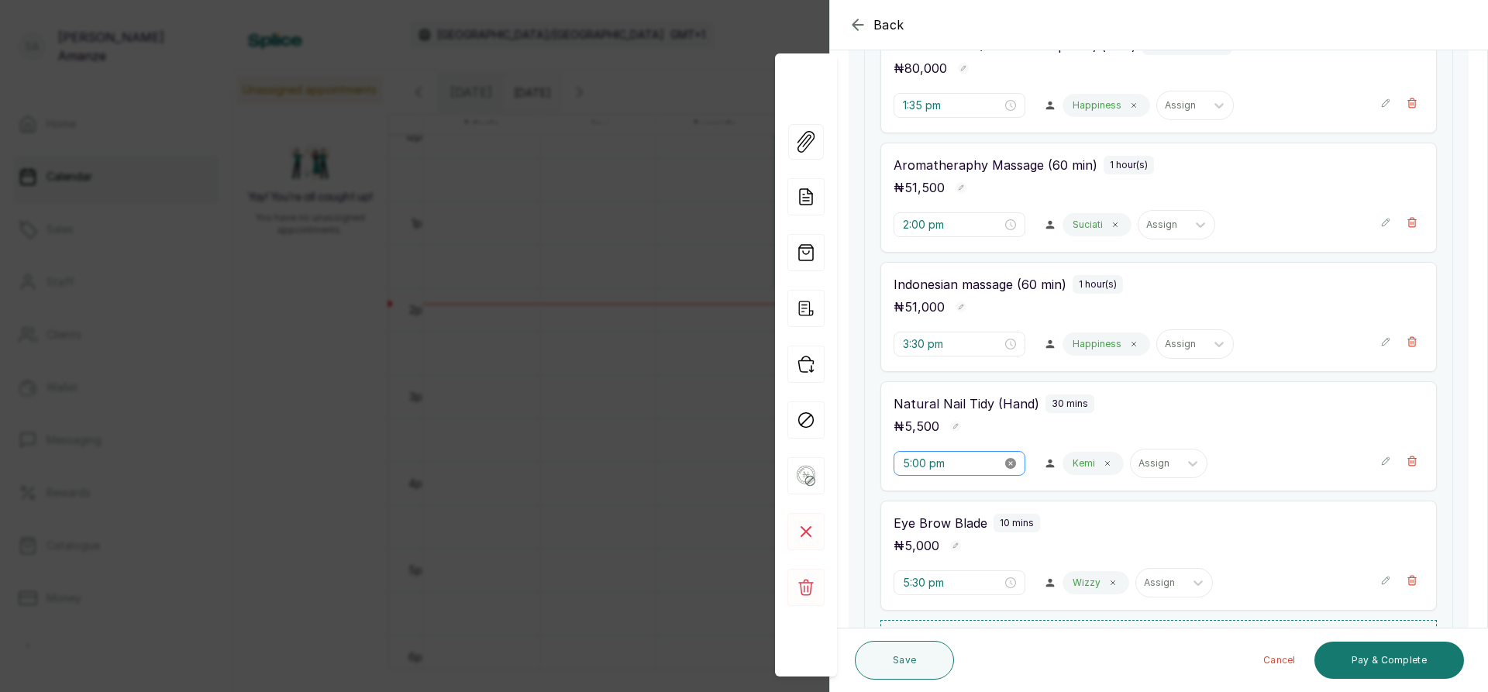
click at [1005, 462] on icon "close-circle" at bounding box center [1010, 463] width 11 height 11
click at [943, 466] on input "Invalid Date" at bounding box center [951, 463] width 99 height 17
click at [928, 519] on div "01" at bounding box center [915, 518] width 37 height 22
click at [900, 512] on div "01" at bounding box center [915, 518] width 37 height 22
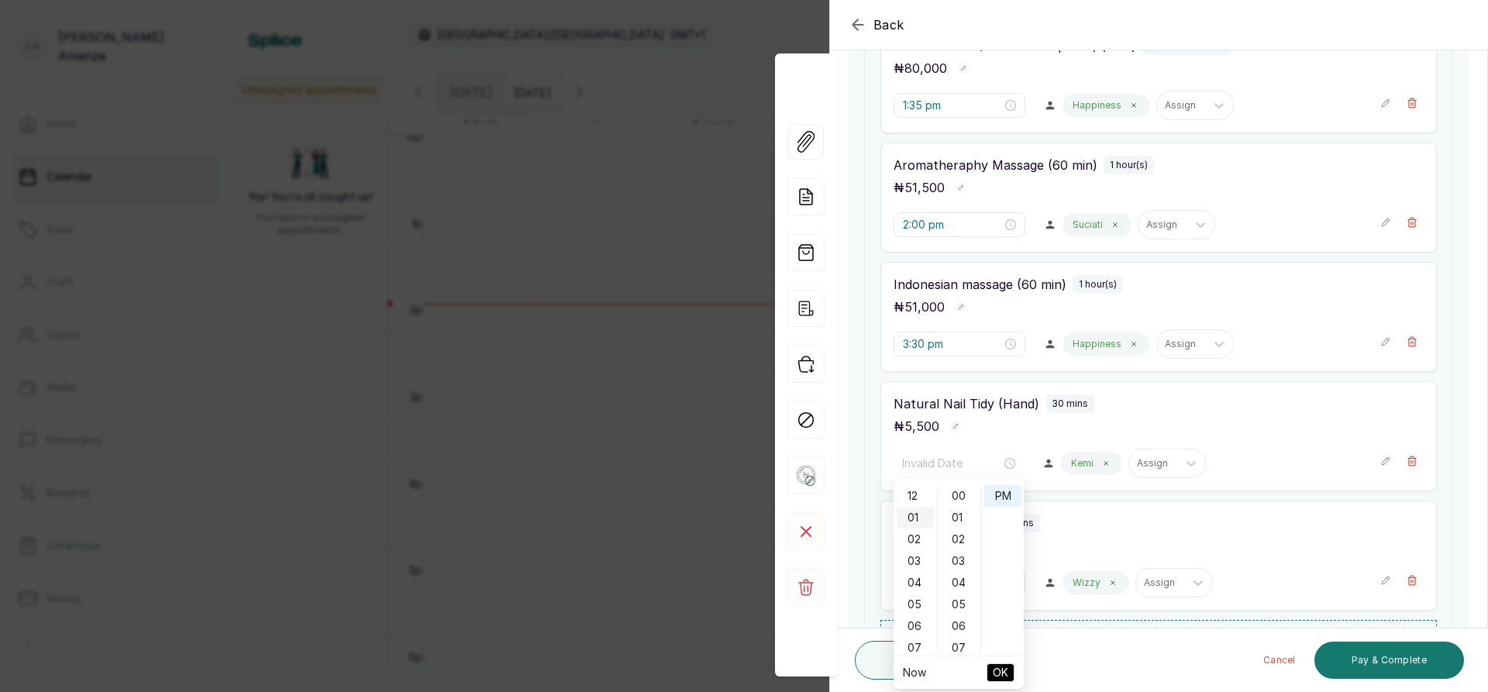
click at [911, 512] on div "01" at bounding box center [915, 518] width 37 height 22
click at [915, 519] on div "01" at bounding box center [915, 518] width 37 height 22
click at [965, 503] on div "30" at bounding box center [959, 504] width 37 height 22
click at [961, 506] on div "30" at bounding box center [959, 504] width 37 height 22
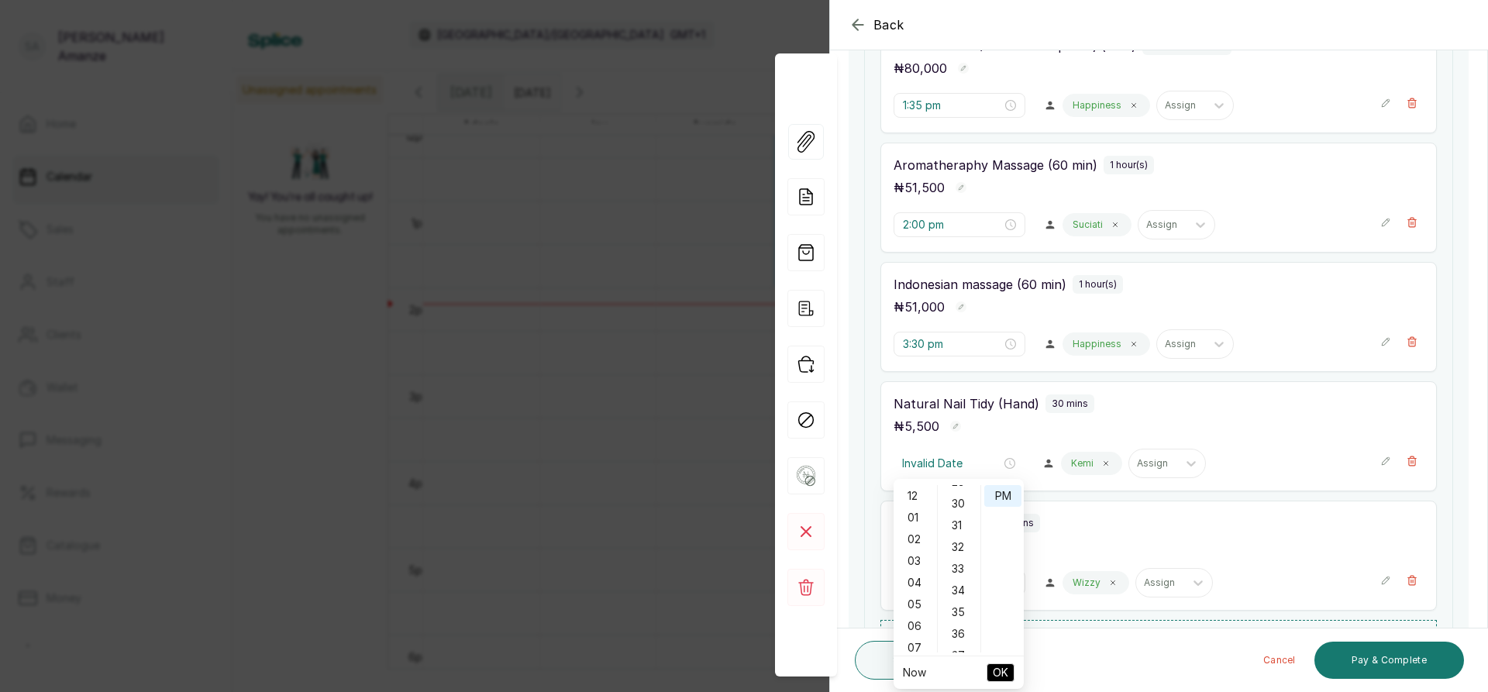
click at [927, 673] on ul "Now OK" at bounding box center [959, 672] width 130 height 33
click at [917, 670] on link "Now" at bounding box center [914, 672] width 23 height 13
type input "2:11 pm"
type input "3:30 pm"
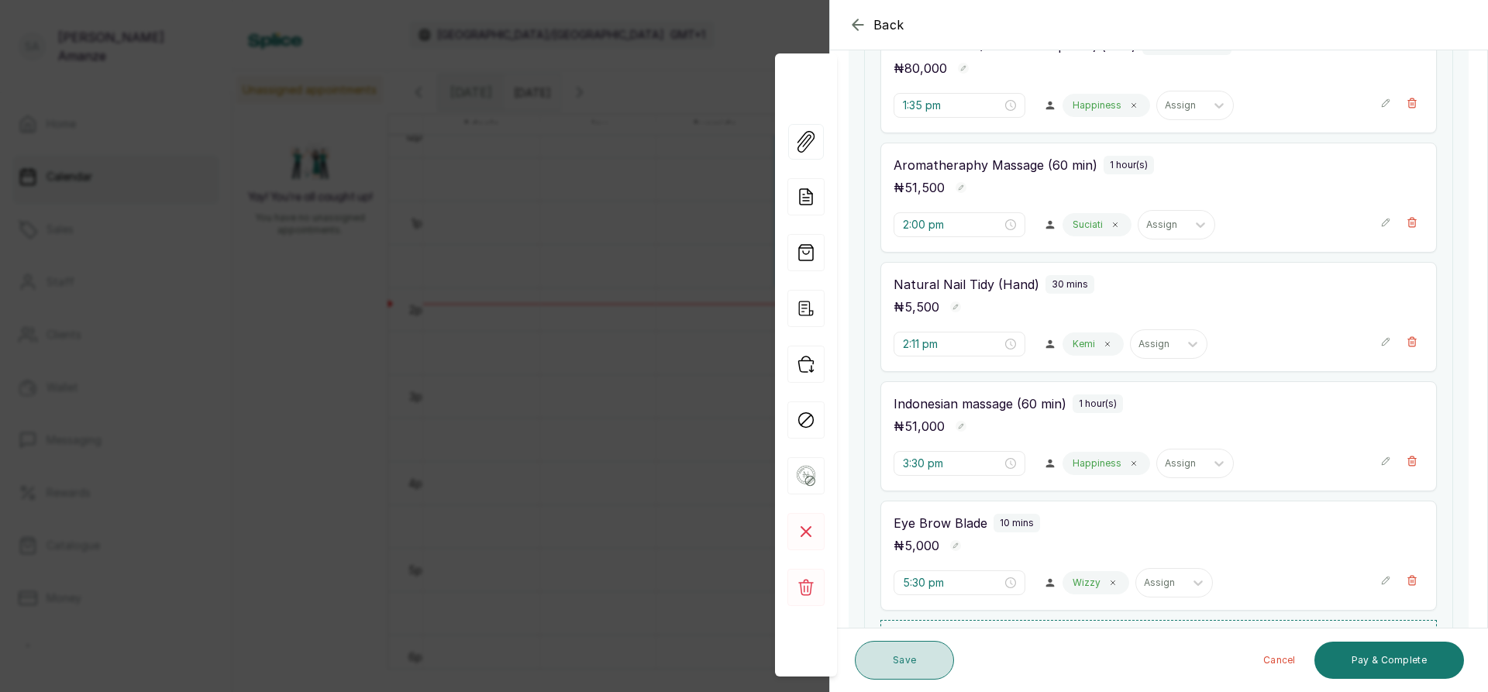
click at [917, 670] on button "Save" at bounding box center [904, 660] width 99 height 39
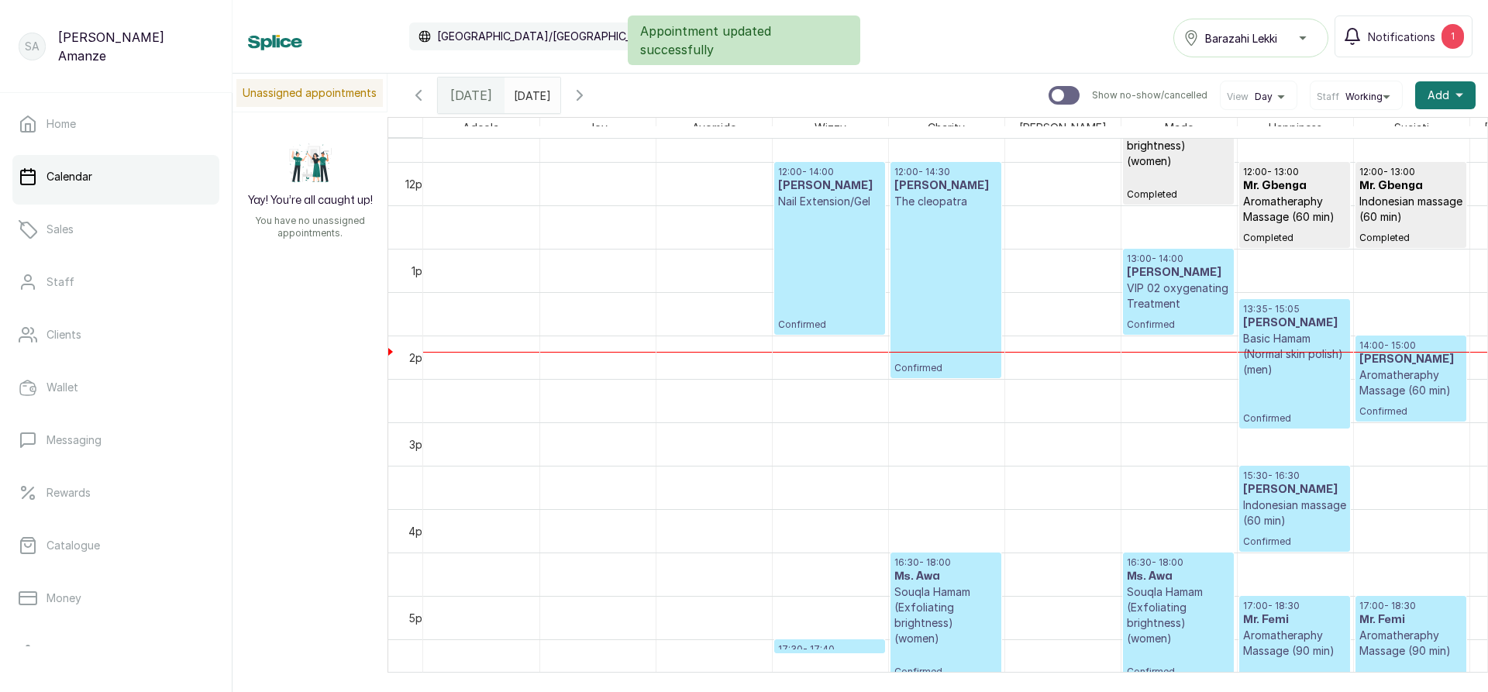
scroll to position [986, 0]
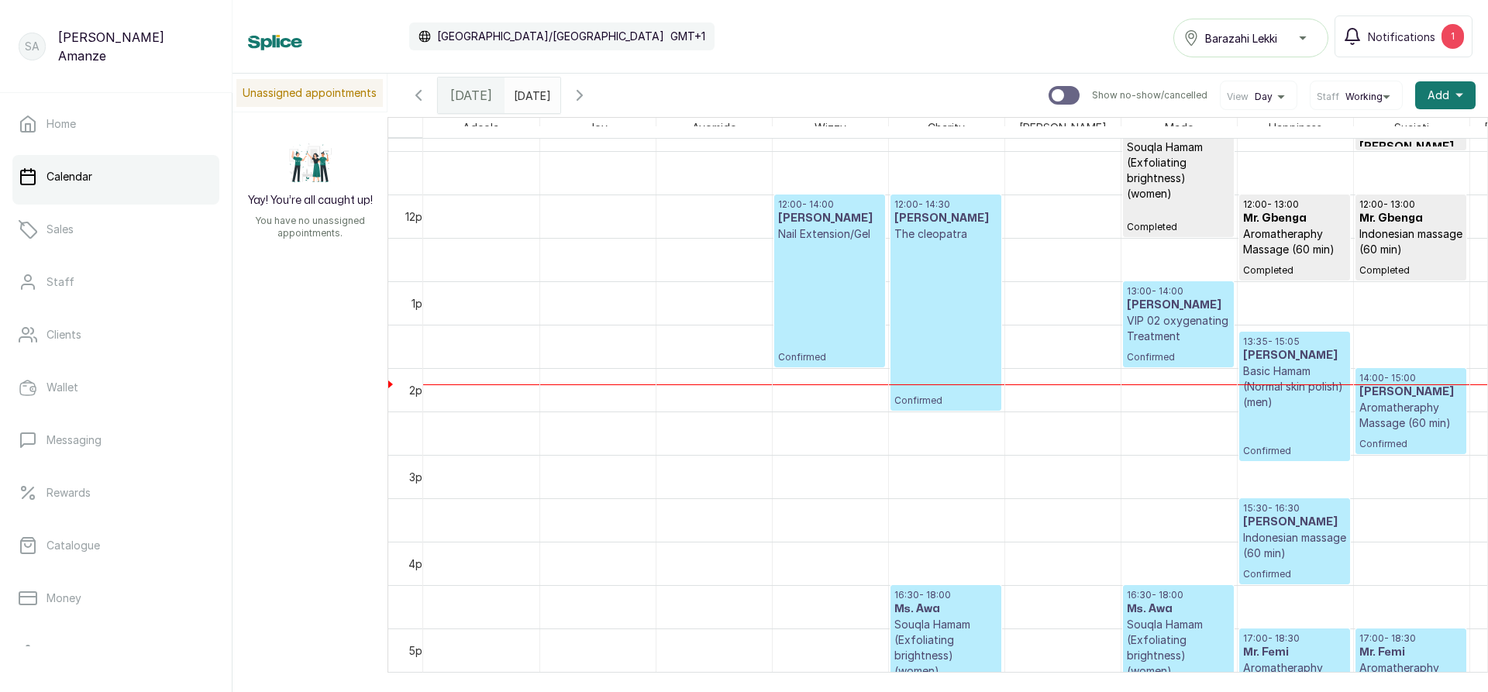
click at [809, 341] on p "Confirmed" at bounding box center [829, 303] width 103 height 122
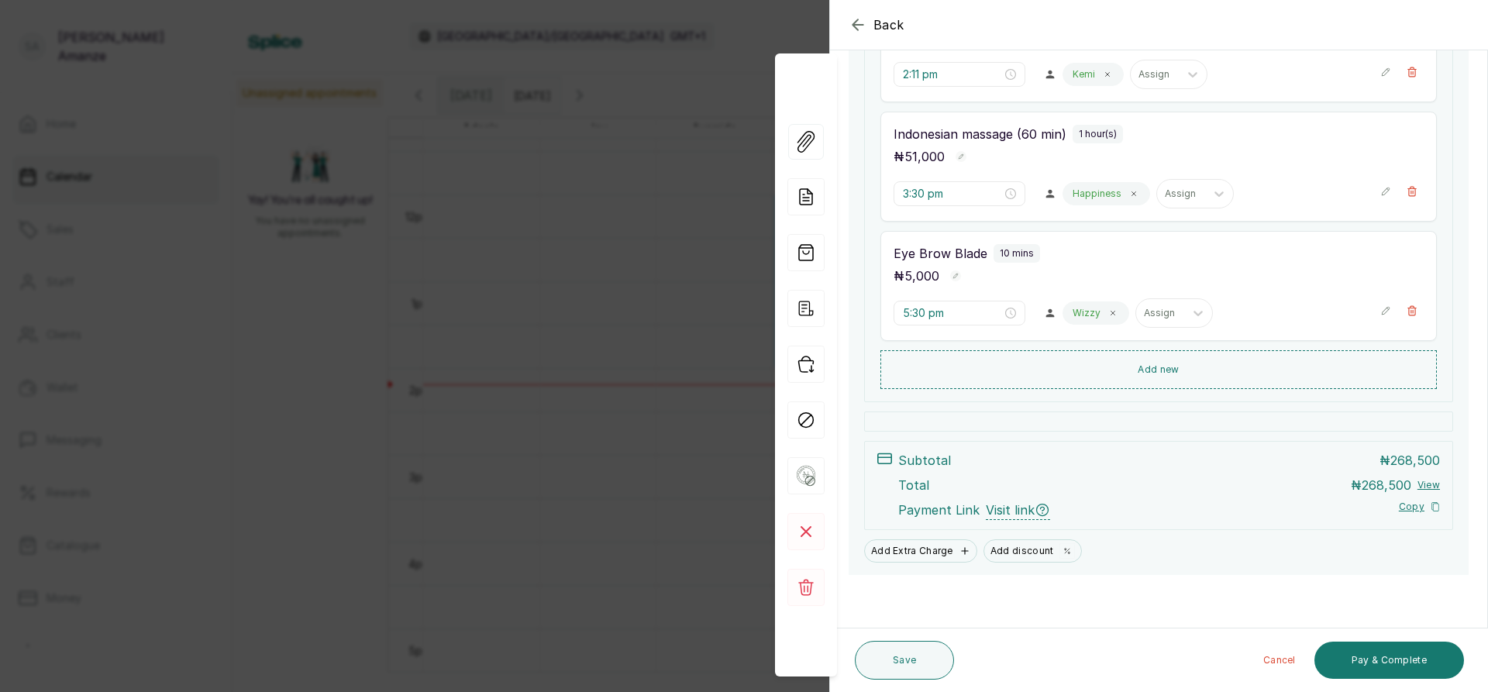
scroll to position [1046, 0]
click at [904, 314] on input "5:30 pm" at bounding box center [952, 311] width 99 height 17
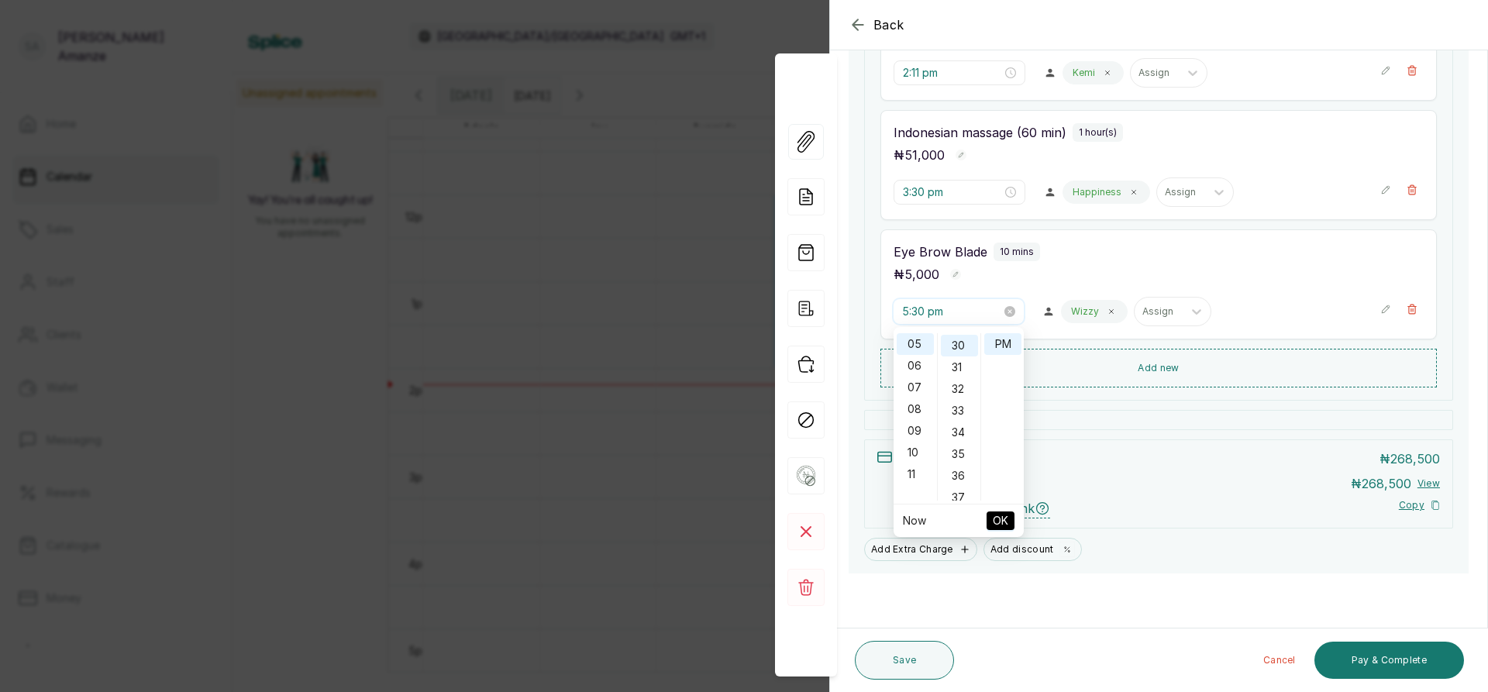
scroll to position [651, 0]
drag, startPoint x: 904, startPoint y: 314, endPoint x: 917, endPoint y: 313, distance: 12.4
click at [917, 313] on input "5:30 pm" at bounding box center [951, 311] width 99 height 17
click at [910, 360] on div "01" at bounding box center [915, 366] width 37 height 22
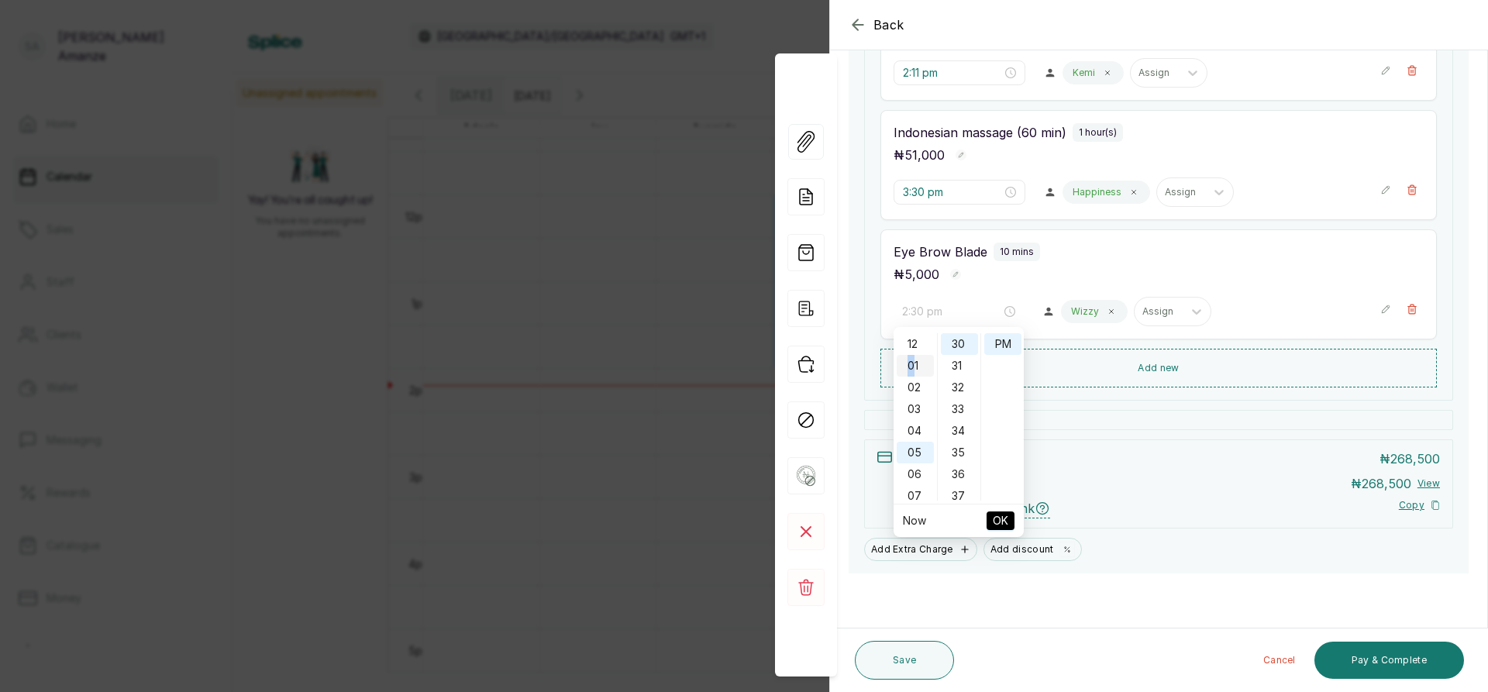
scroll to position [22, 0]
click at [923, 346] on div "01" at bounding box center [915, 344] width 37 height 22
click at [922, 346] on div "01" at bounding box center [915, 344] width 37 height 22
click at [910, 346] on div "01" at bounding box center [915, 344] width 37 height 22
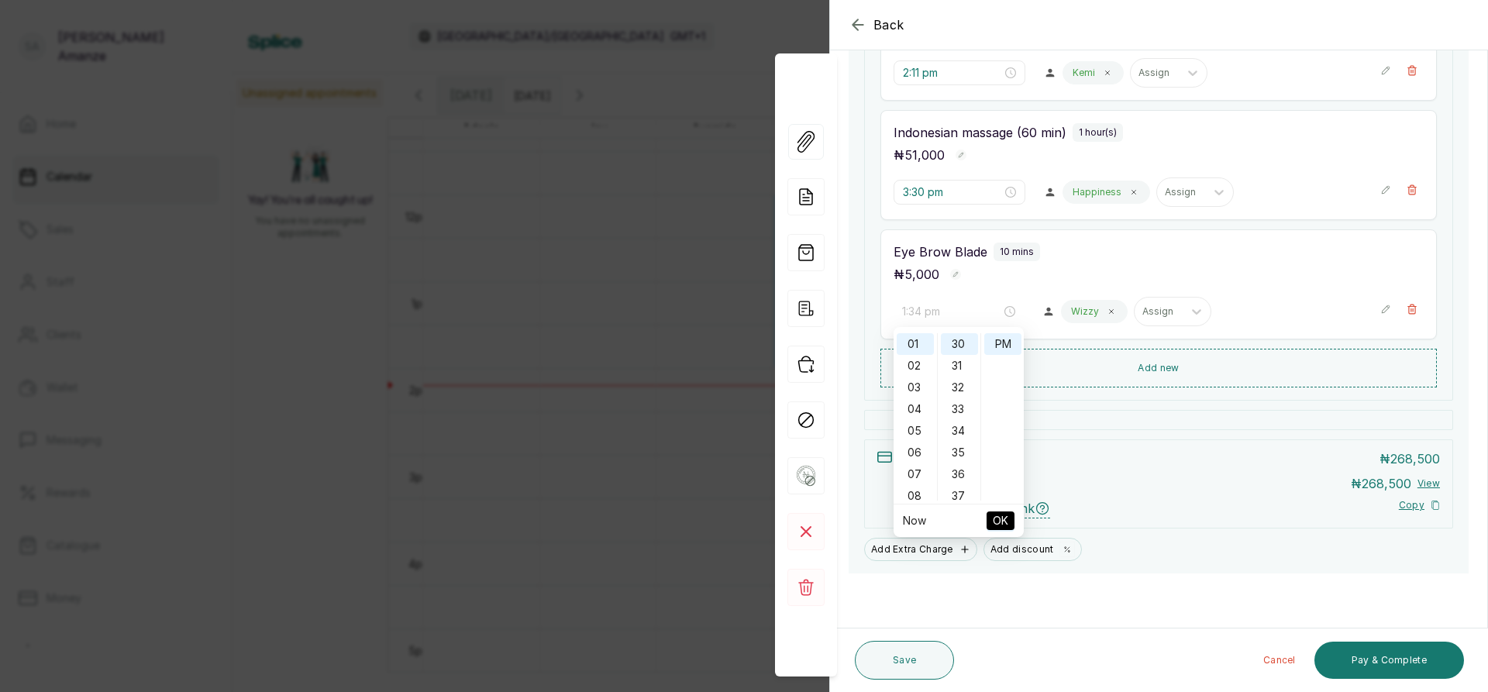
type input "1:30 pm"
click at [1001, 522] on span "OK" at bounding box center [1001, 520] width 16 height 29
type input "1:30 pm"
type input "1:35 pm"
type input "2:00 pm"
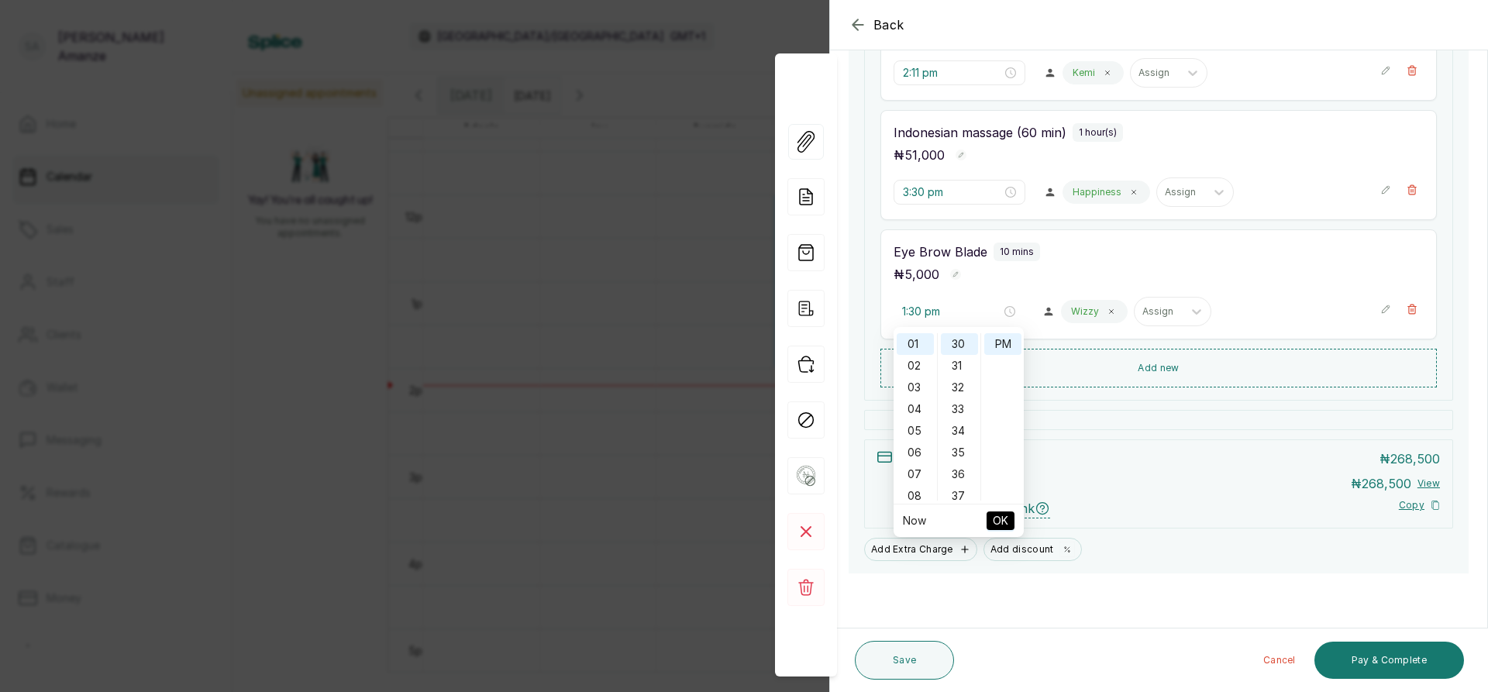
type input "2:11 pm"
type input "3:30 pm"
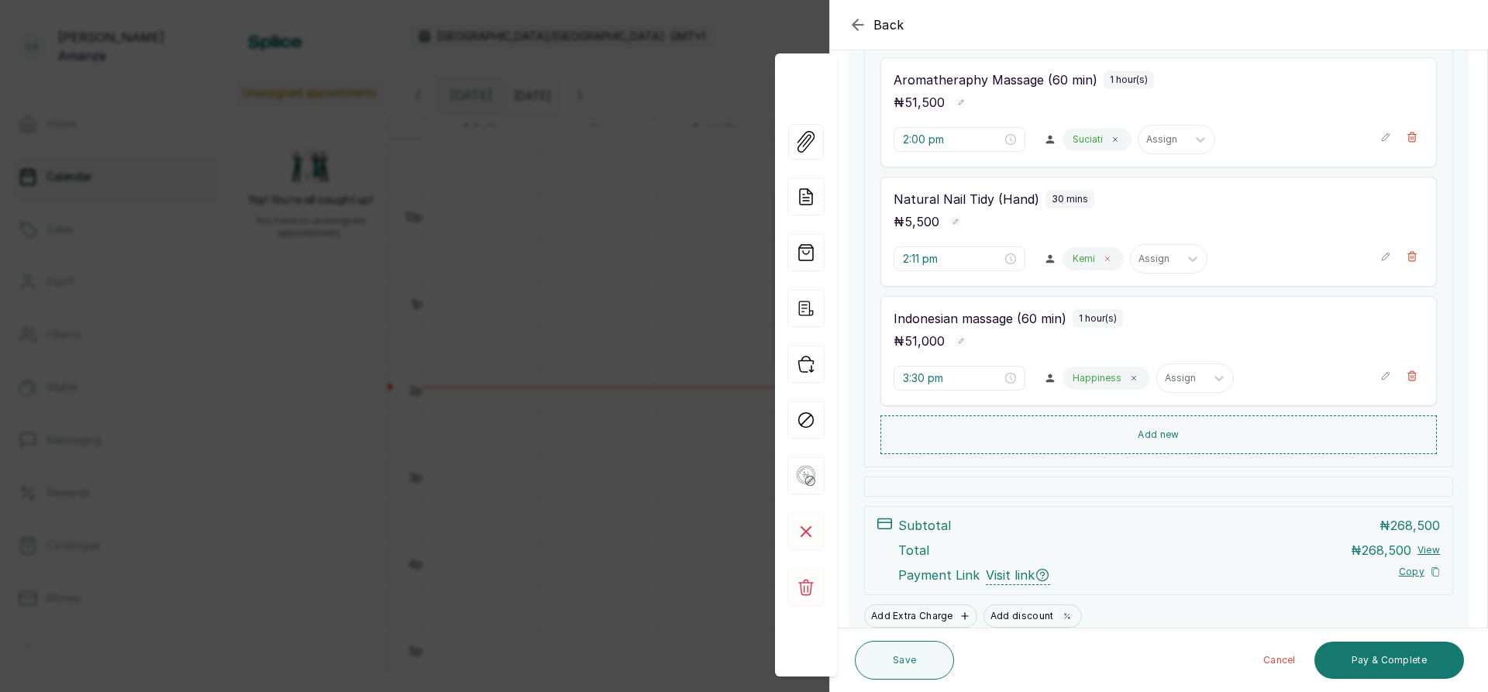
scroll to position [891, 0]
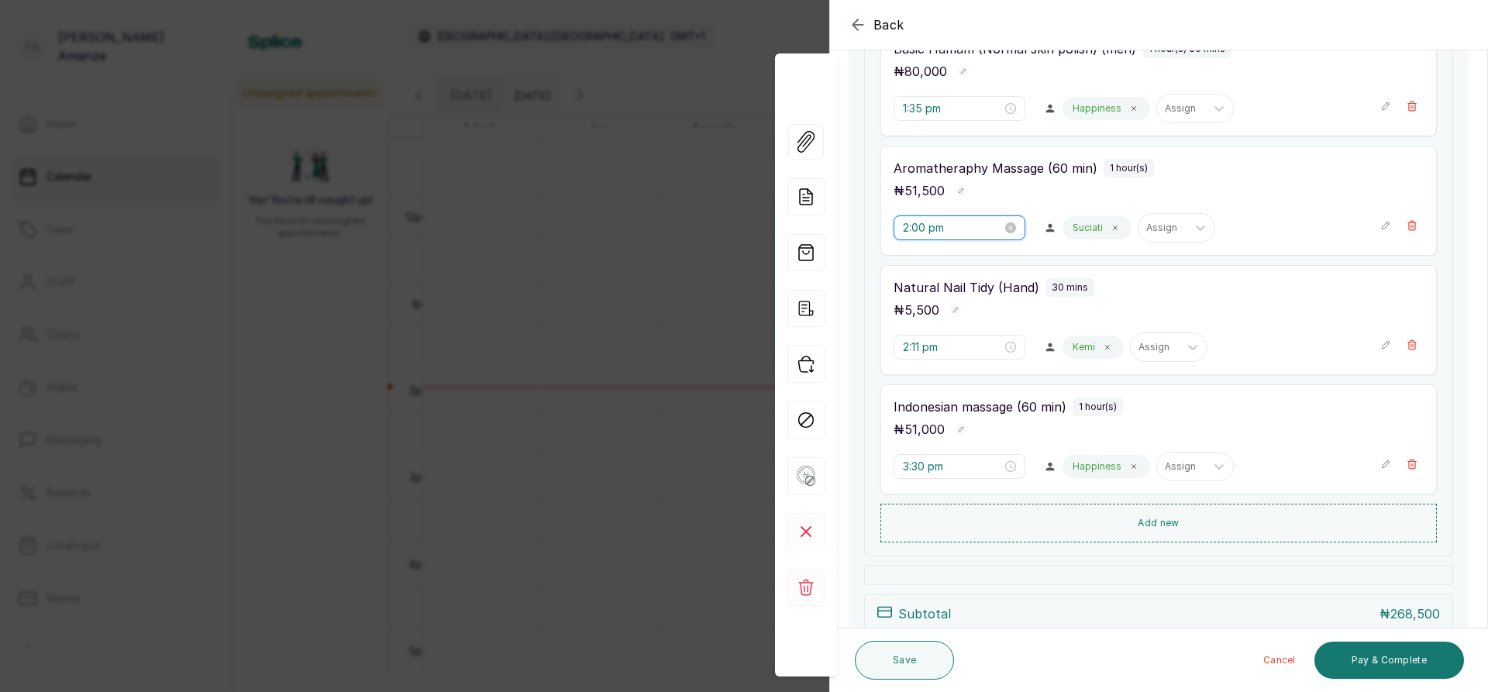
click at [922, 230] on input "2:00 pm" at bounding box center [952, 227] width 99 height 17
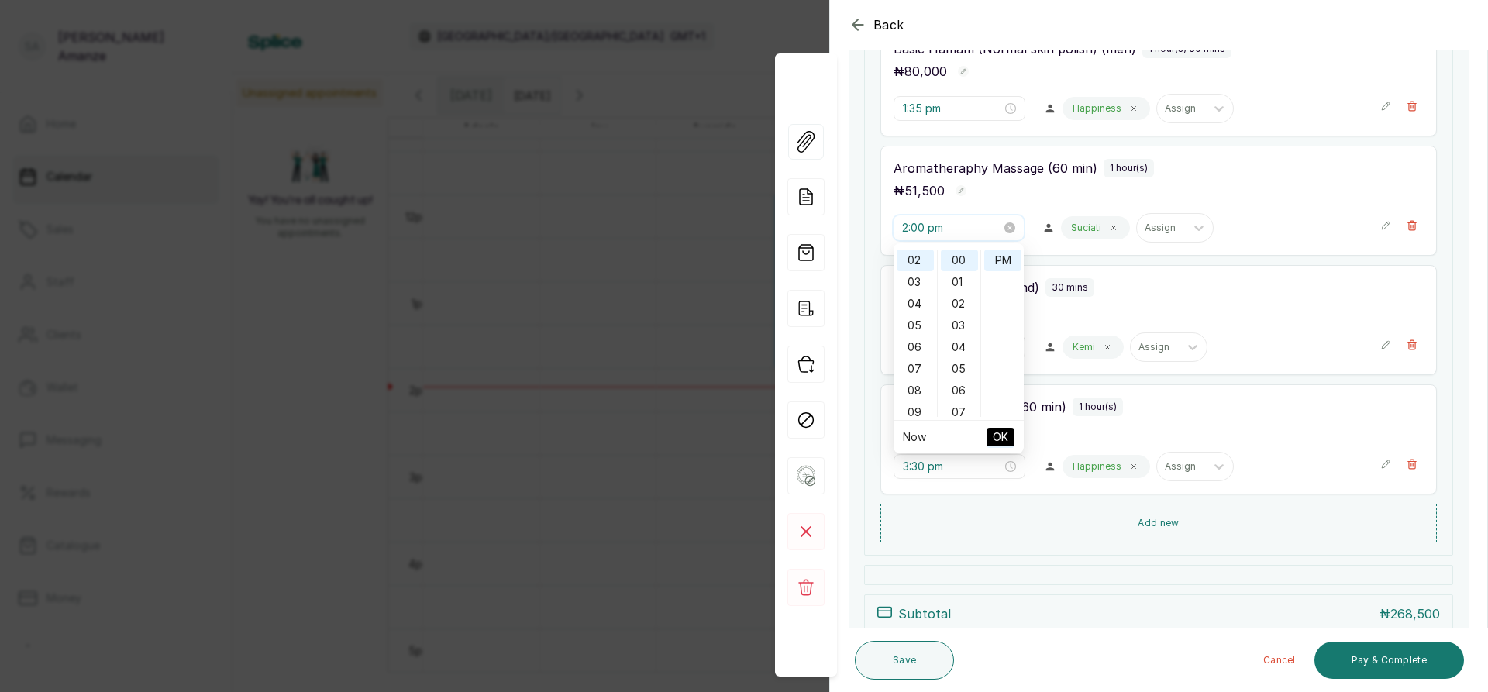
click at [922, 230] on input "2:00 pm" at bounding box center [951, 227] width 99 height 17
click at [957, 352] on div "15" at bounding box center [959, 353] width 37 height 22
click at [994, 434] on span "OK" at bounding box center [1001, 436] width 16 height 29
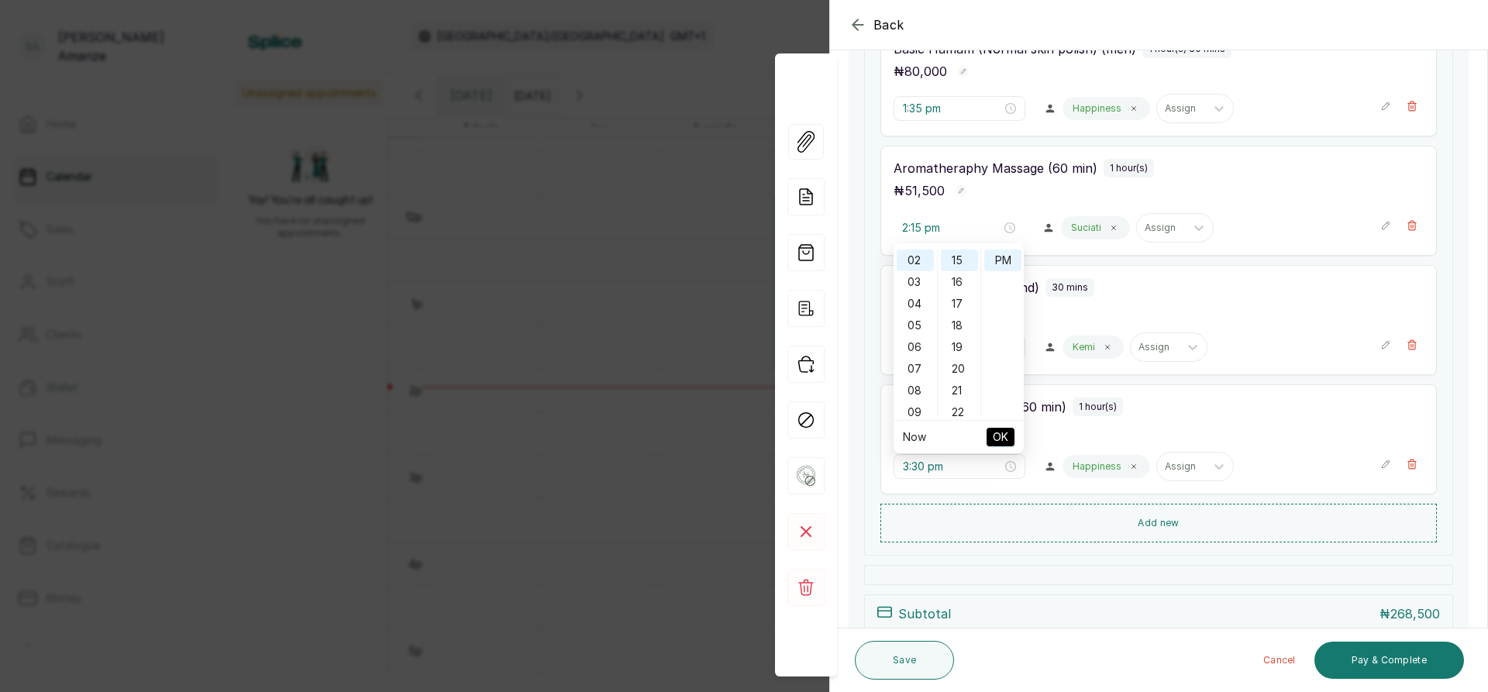
type input "2:11 pm"
type input "2:15 pm"
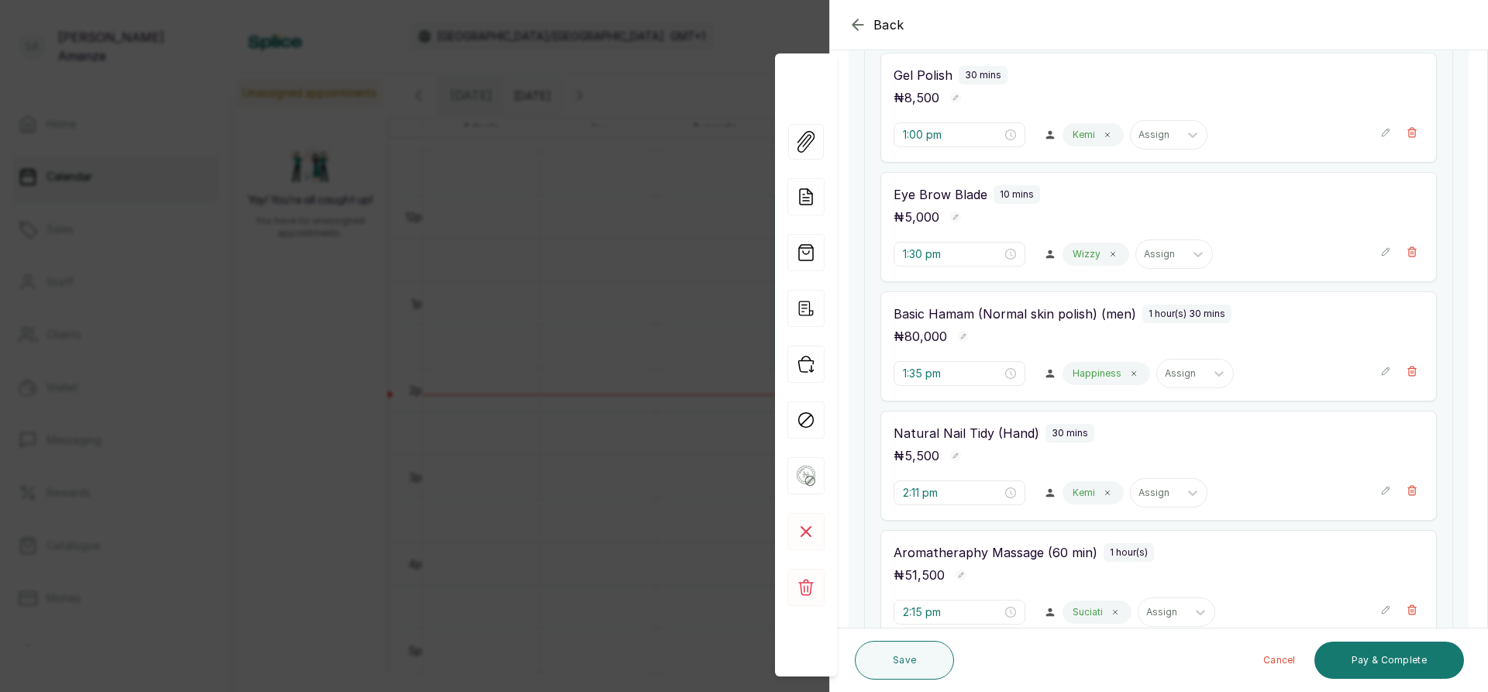
scroll to position [659, 0]
